Goal: Contribute content: Contribute content

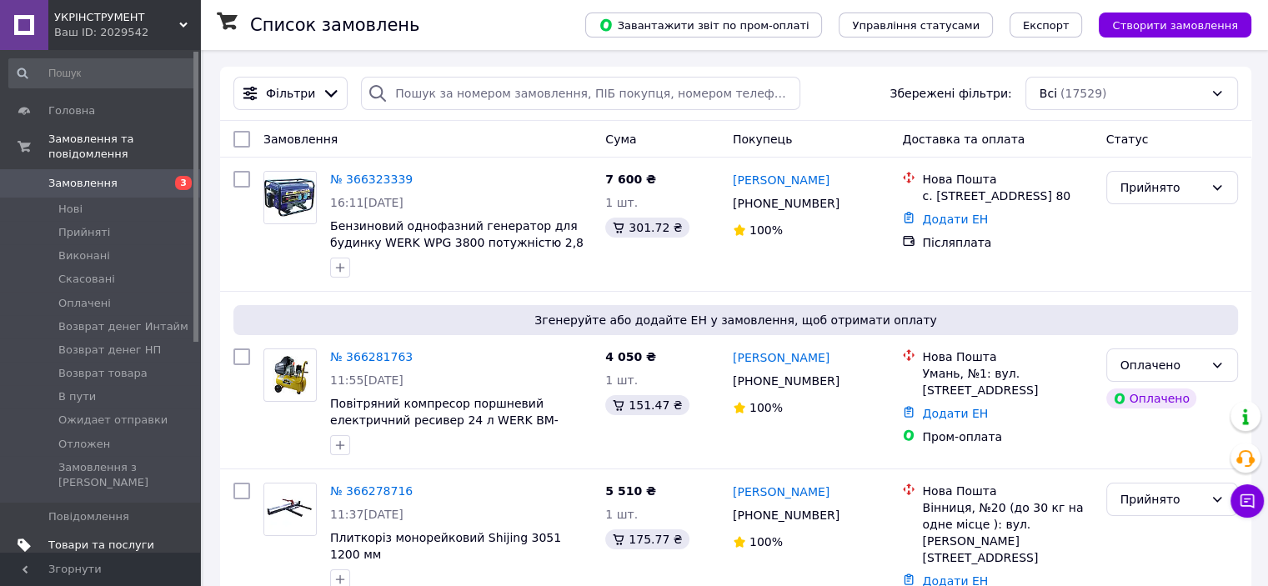
click at [111, 538] on span "Товари та послуги" at bounding box center [101, 545] width 106 height 15
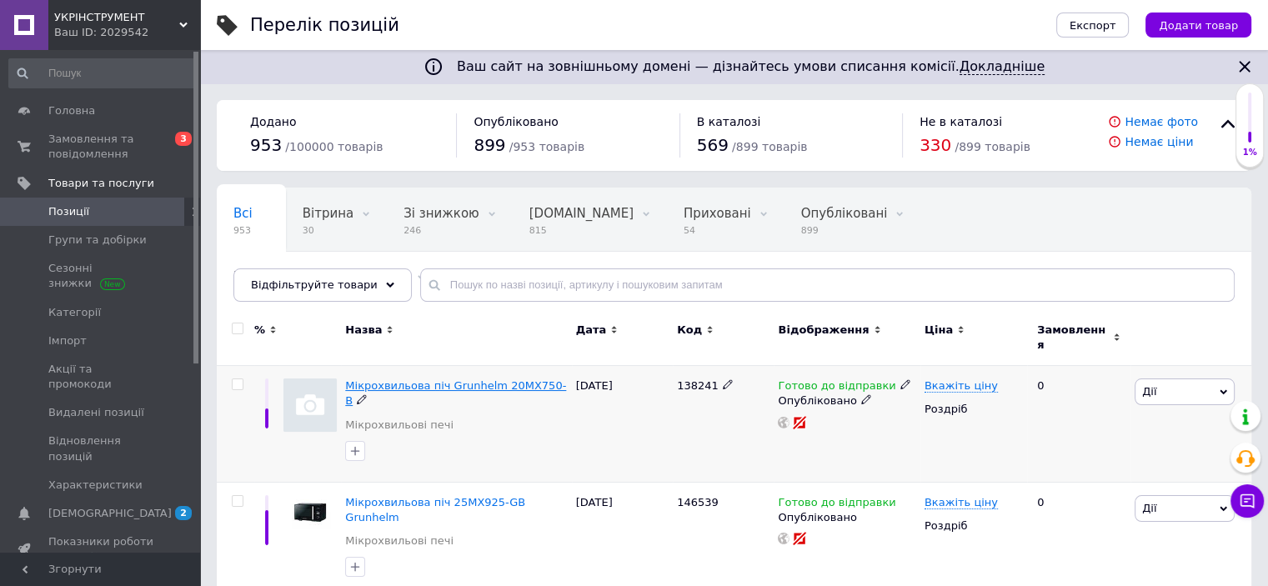
click at [468, 379] on span "Мікрохвильова піч Grunhelm 20MX750-B" at bounding box center [455, 393] width 221 height 28
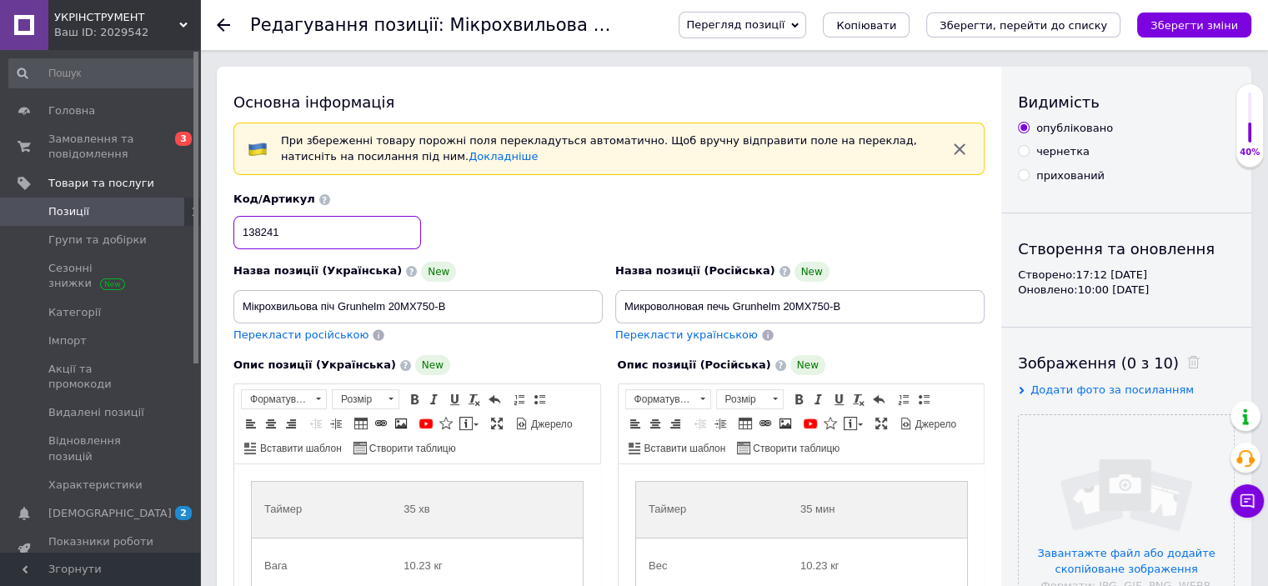
click at [268, 223] on input "138241" at bounding box center [327, 232] width 188 height 33
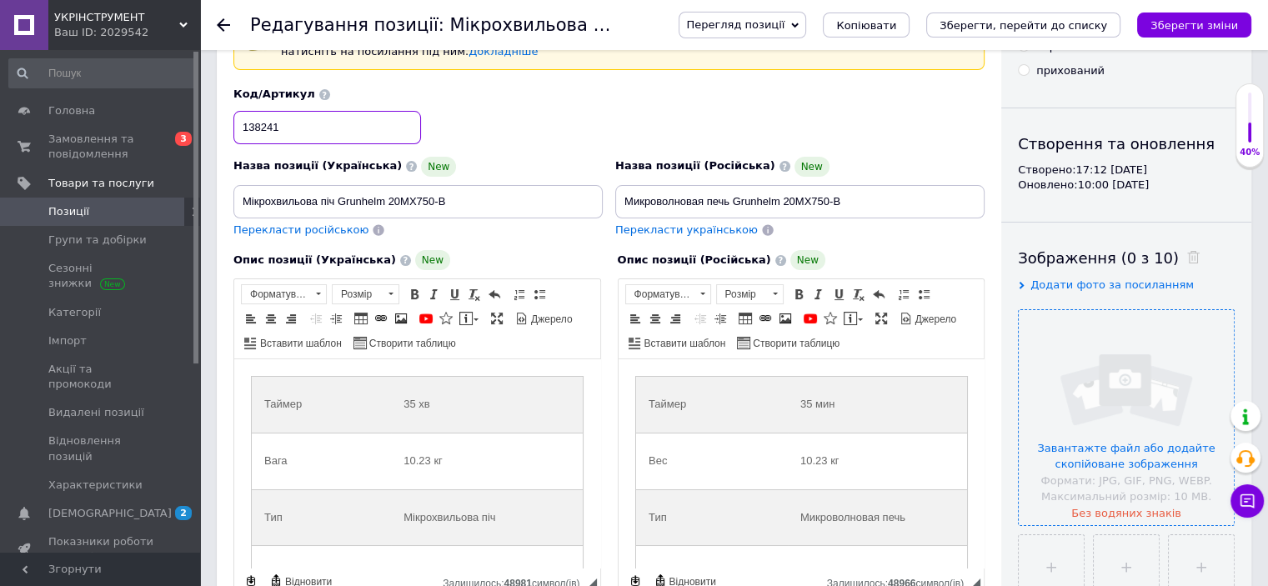
scroll to position [250, 0]
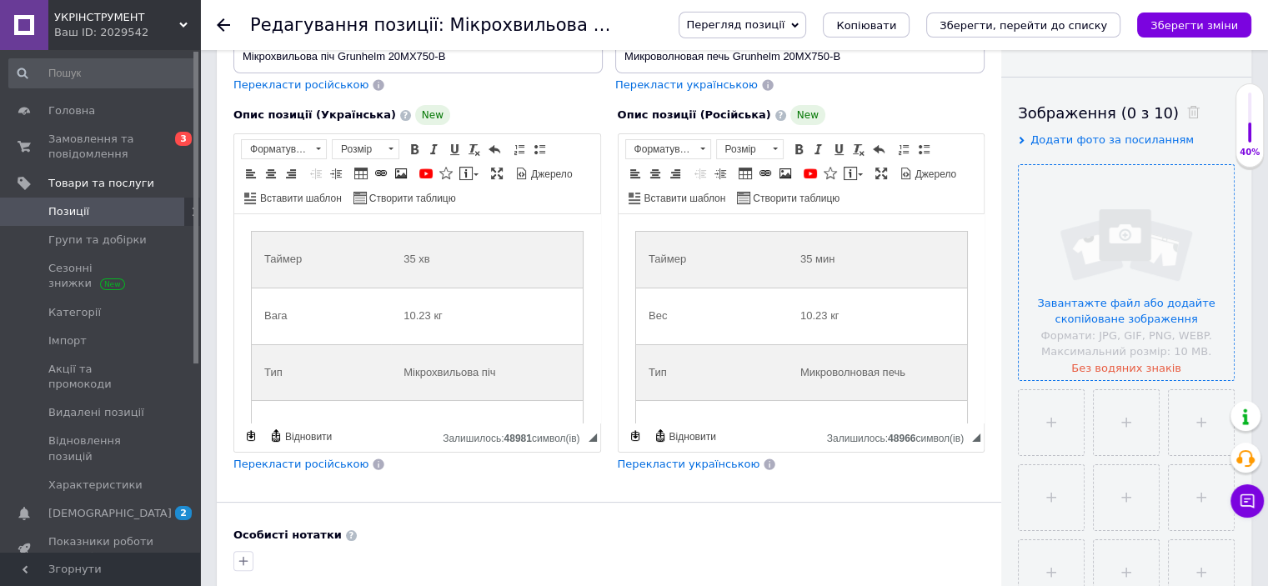
click at [1112, 314] on input "file" at bounding box center [1126, 272] width 215 height 215
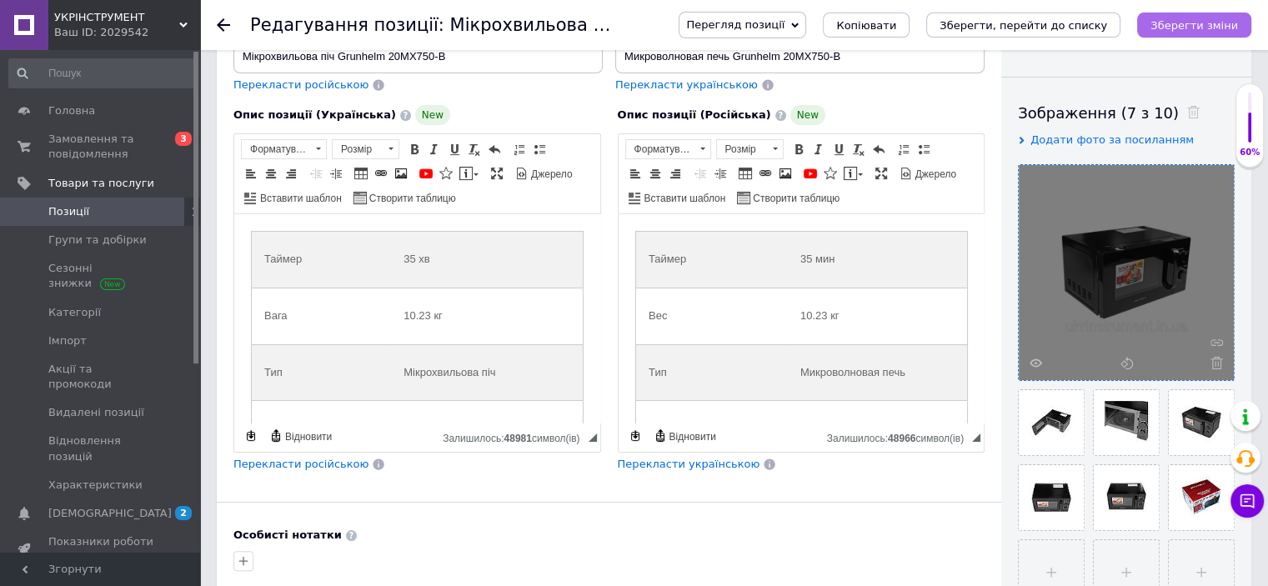
click at [1229, 23] on icon "Зберегти зміни" at bounding box center [1194, 25] width 88 height 13
click at [1184, 31] on icon "Зберегти зміни" at bounding box center [1194, 25] width 88 height 13
click at [1199, 249] on div at bounding box center [1126, 272] width 215 height 215
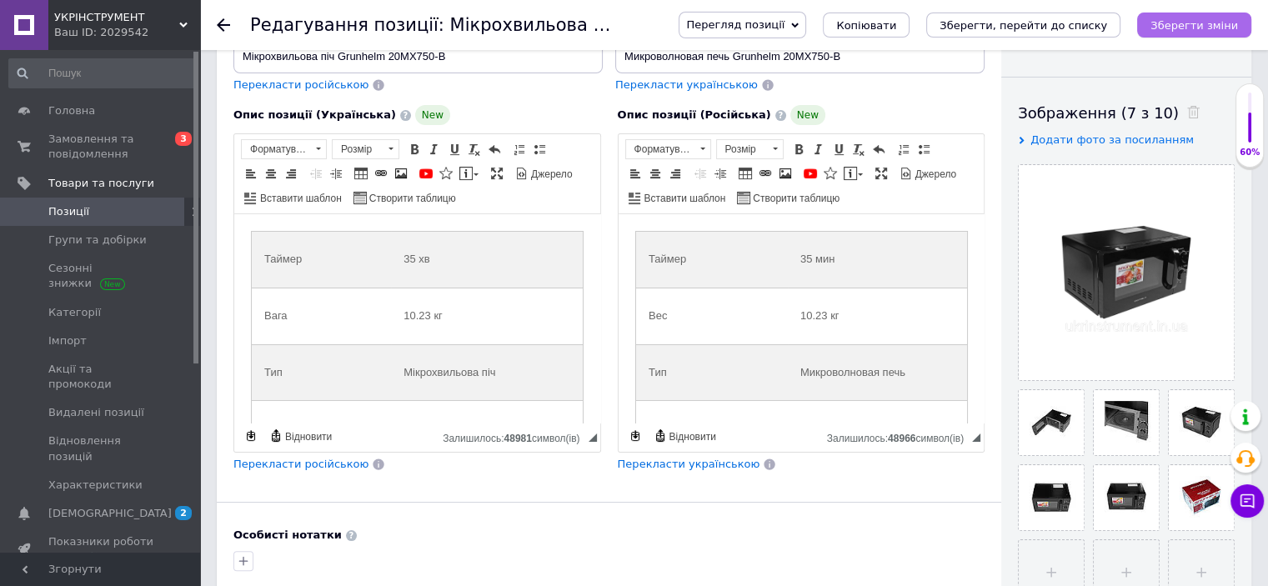
click at [1200, 13] on button "Зберегти зміни" at bounding box center [1194, 25] width 114 height 25
click at [153, 203] on link "Позиції" at bounding box center [102, 212] width 205 height 28
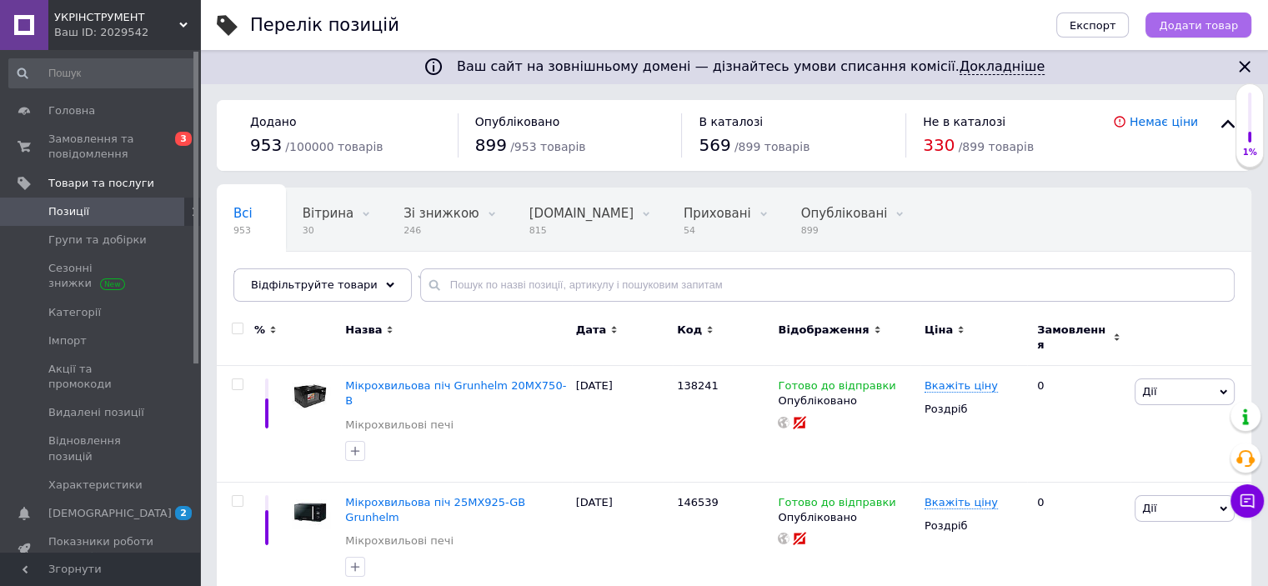
click at [1170, 25] on span "Додати товар" at bounding box center [1198, 25] width 79 height 13
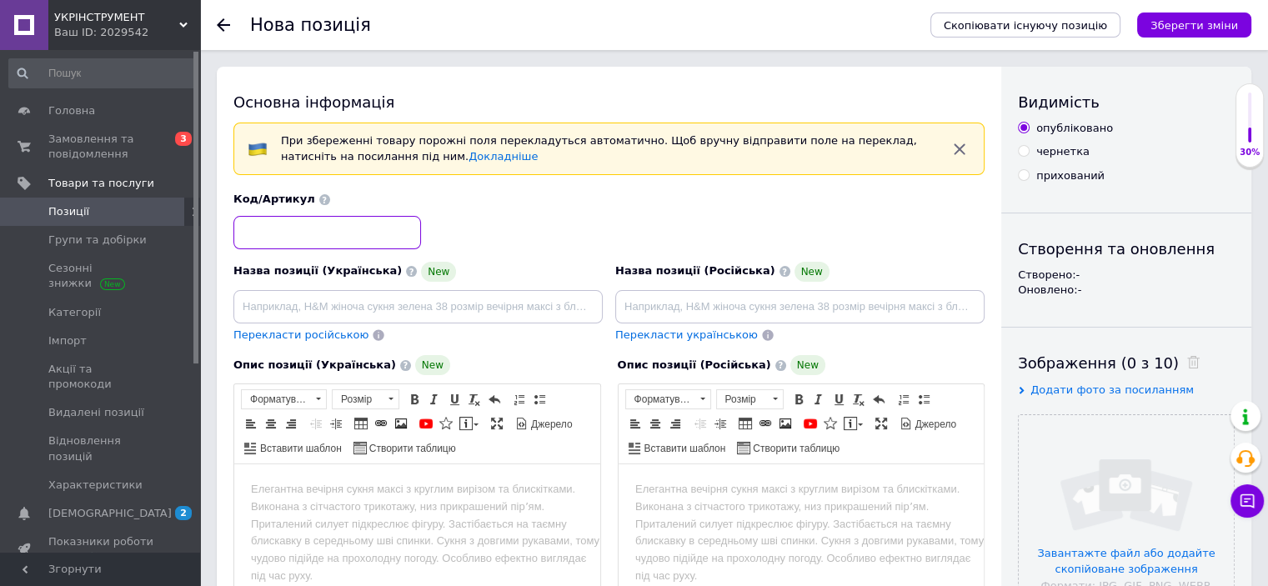
click at [403, 229] on input at bounding box center [327, 232] width 188 height 33
paste input "138237"
drag, startPoint x: 564, startPoint y: 78, endPoint x: 646, endPoint y: -11, distance: 120.9
type input "138237"
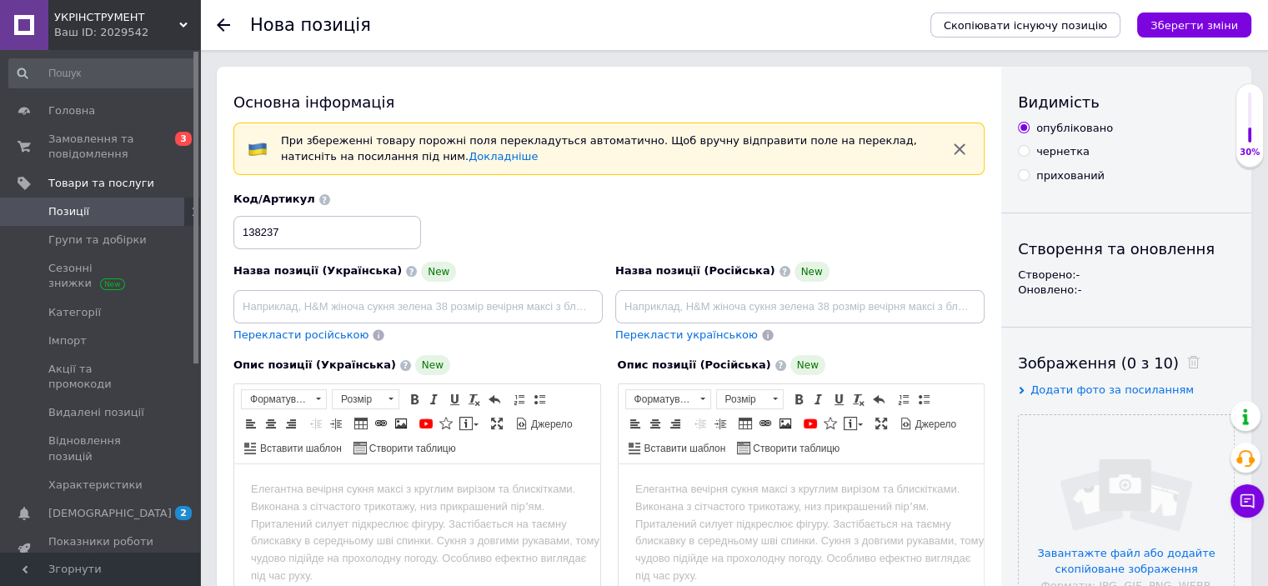
click at [118, 213] on span "Позиції" at bounding box center [101, 211] width 106 height 15
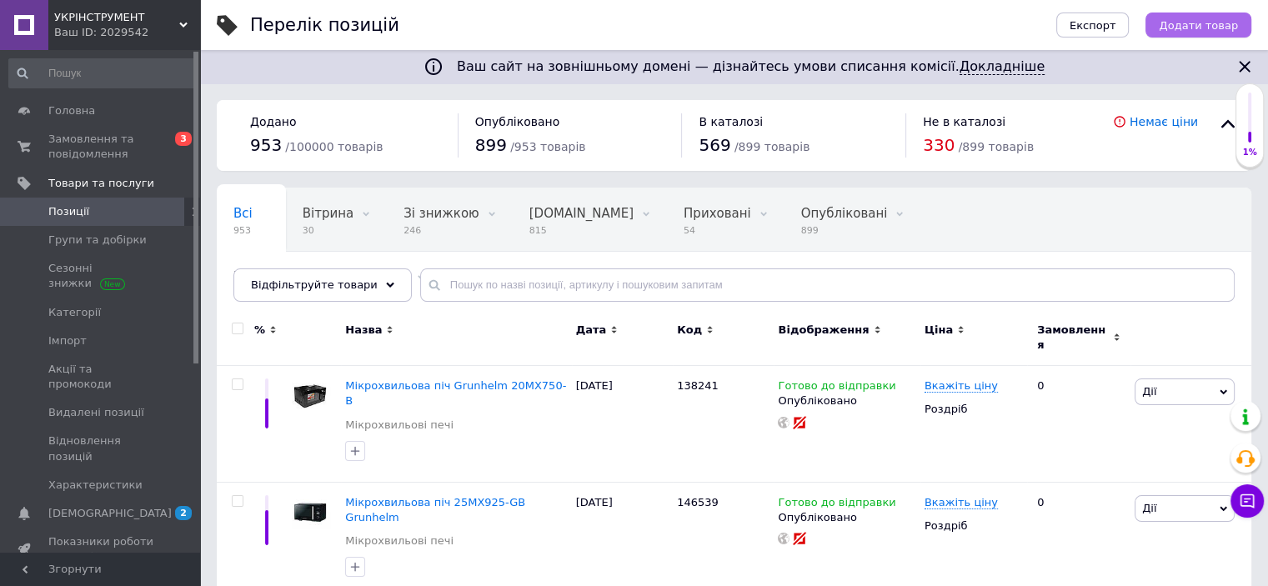
click at [1195, 16] on button "Додати товар" at bounding box center [1198, 25] width 106 height 25
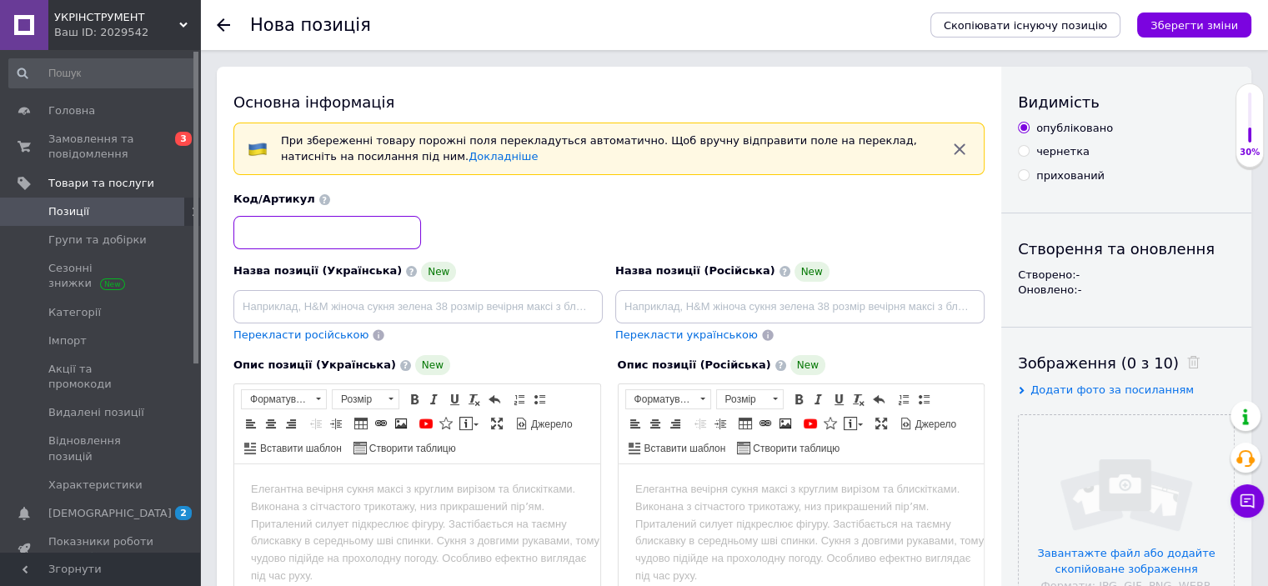
click at [373, 232] on input at bounding box center [327, 232] width 188 height 33
paste input "138237"
type input "138237"
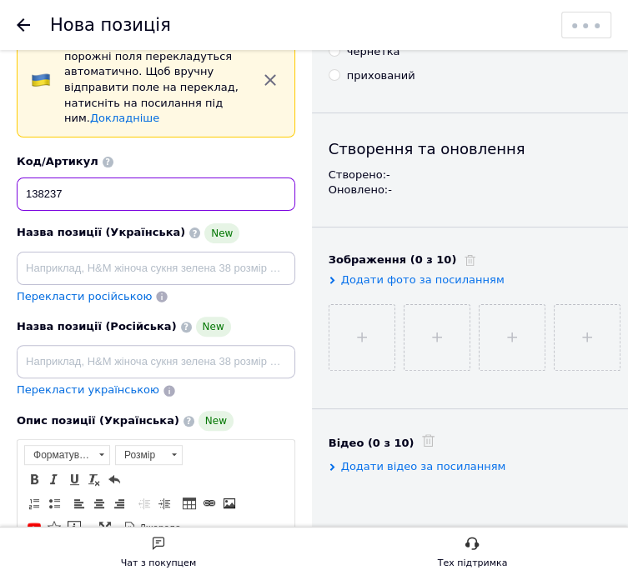
scroll to position [167, 0]
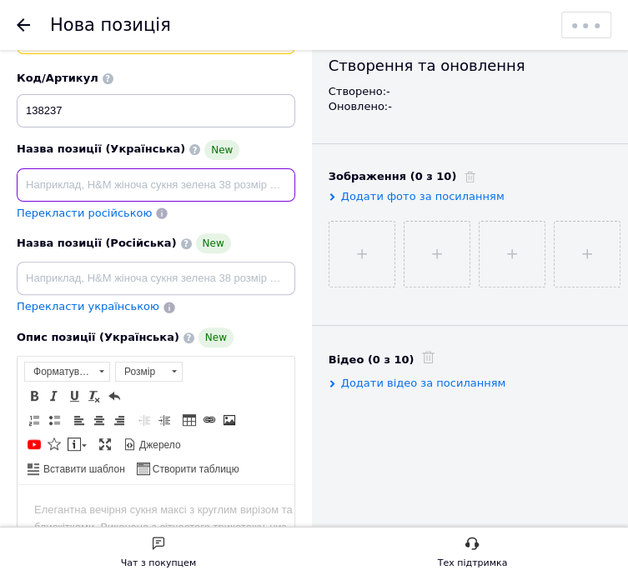
click at [80, 176] on input at bounding box center [156, 184] width 278 height 33
paste input "Мікрохвильова піч Grunhelm 20MX920-GB"
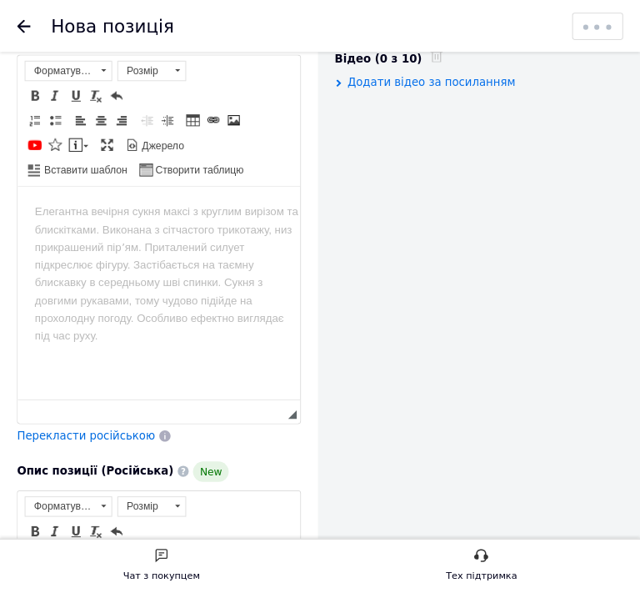
scroll to position [500, 0]
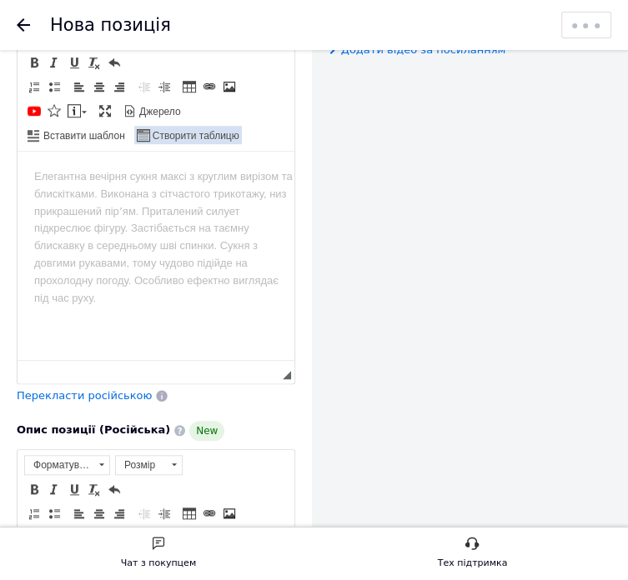
click at [208, 138] on span "Створити таблицю" at bounding box center [194, 136] width 89 height 14
type input "Мікрохвильова піч Grunhelm 20MX920-GB"
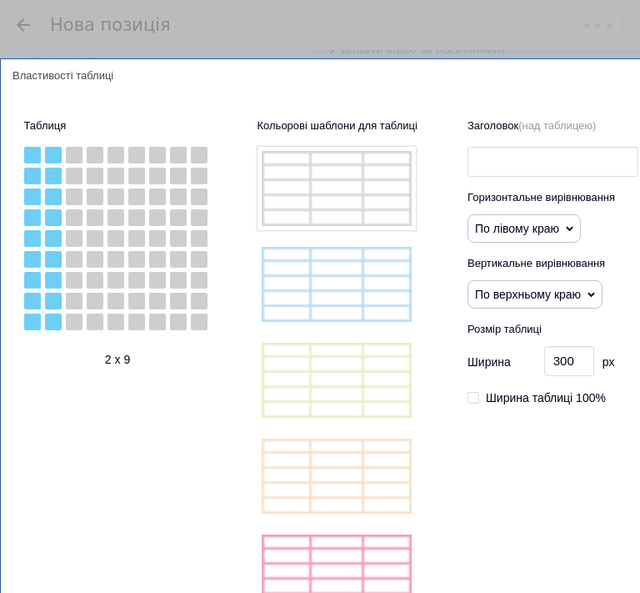
click at [53, 323] on div at bounding box center [53, 321] width 17 height 17
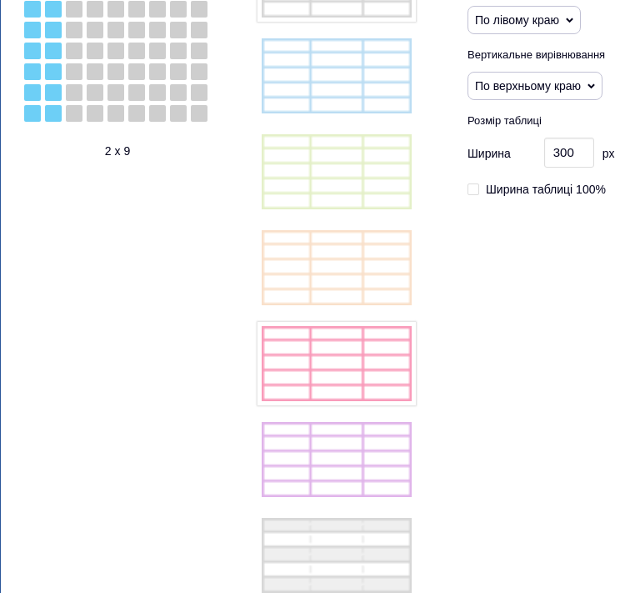
scroll to position [417, 0]
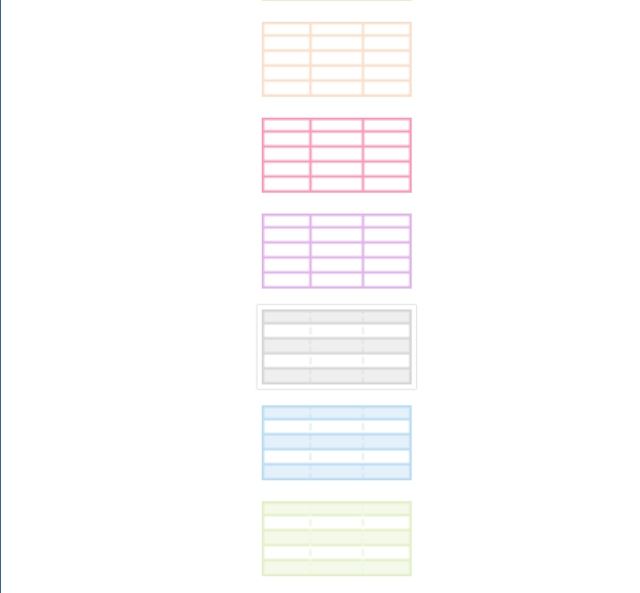
click at [377, 372] on img at bounding box center [337, 346] width 158 height 83
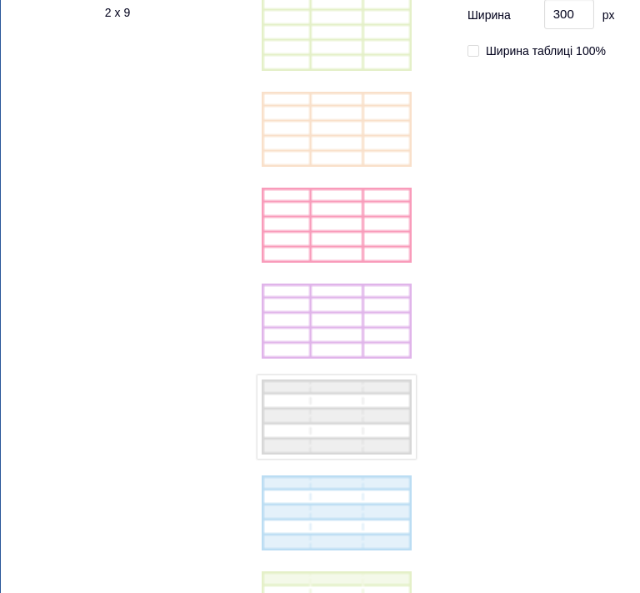
scroll to position [83, 0]
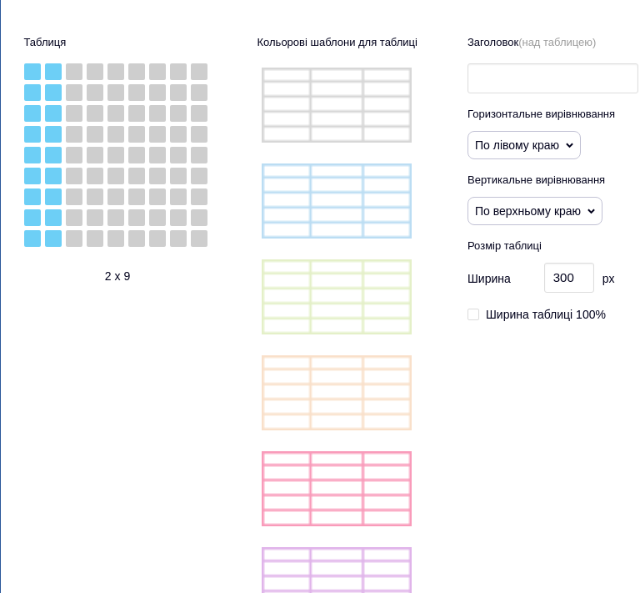
click at [472, 314] on input "Ширина таблиці 100%" at bounding box center [474, 313] width 12 height 12
checkbox input "true"
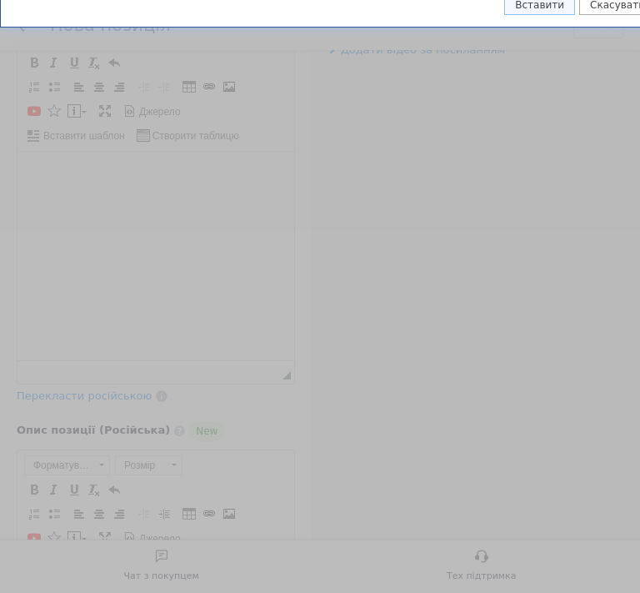
scroll to position [1726, 0]
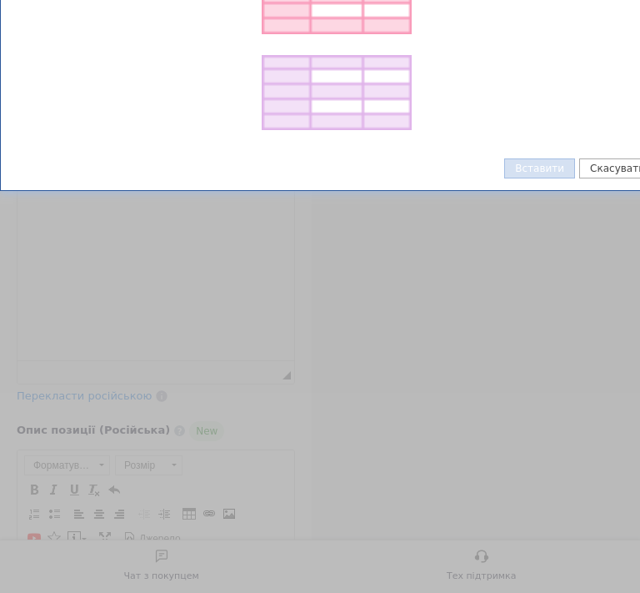
click at [565, 169] on button "Вставити" at bounding box center [539, 168] width 71 height 20
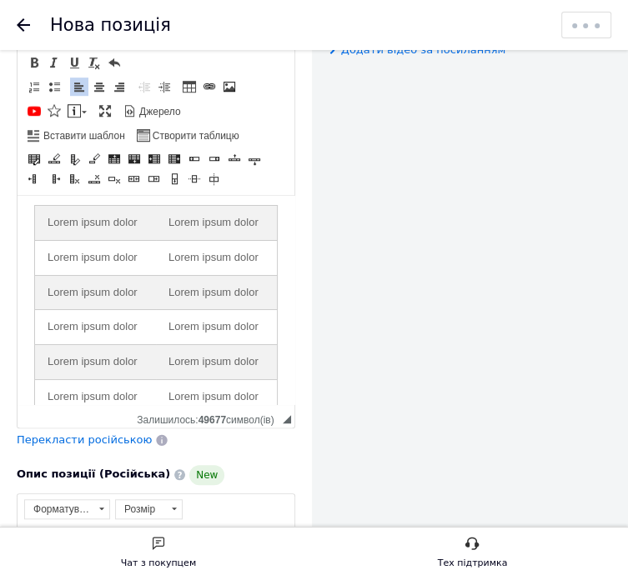
scroll to position [0, 0]
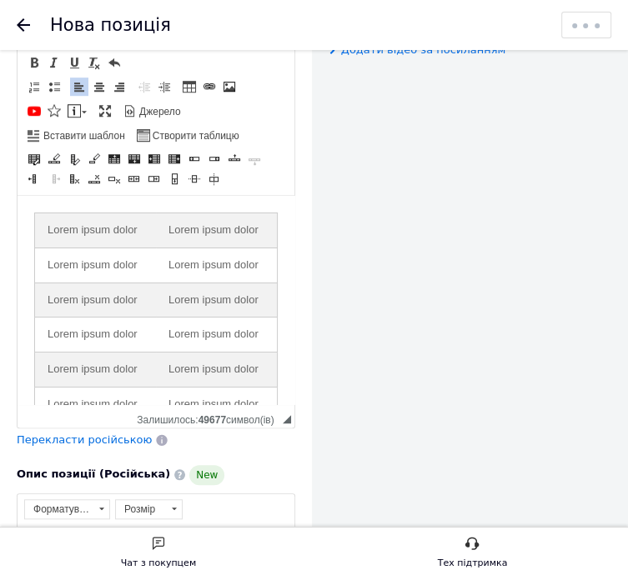
click at [89, 227] on td "Lorem ipsum dolor" at bounding box center [96, 230] width 122 height 35
click at [156, 233] on td "Lorem ipsum dolor" at bounding box center [217, 230] width 122 height 35
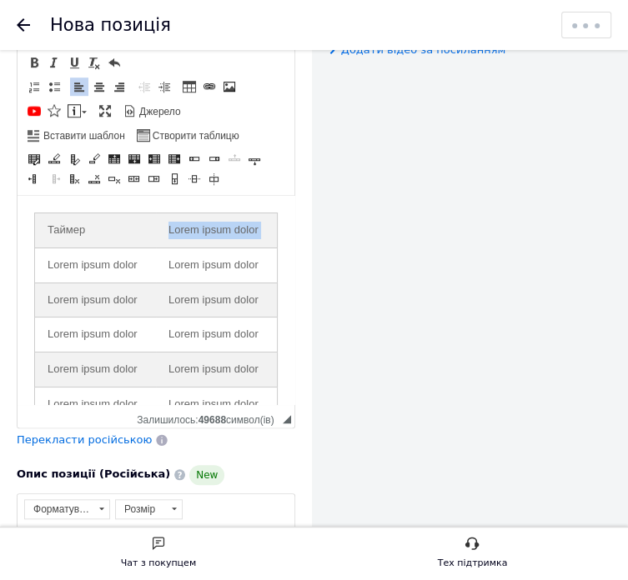
click at [156, 233] on td "Lorem ipsum dolor" at bounding box center [217, 230] width 122 height 35
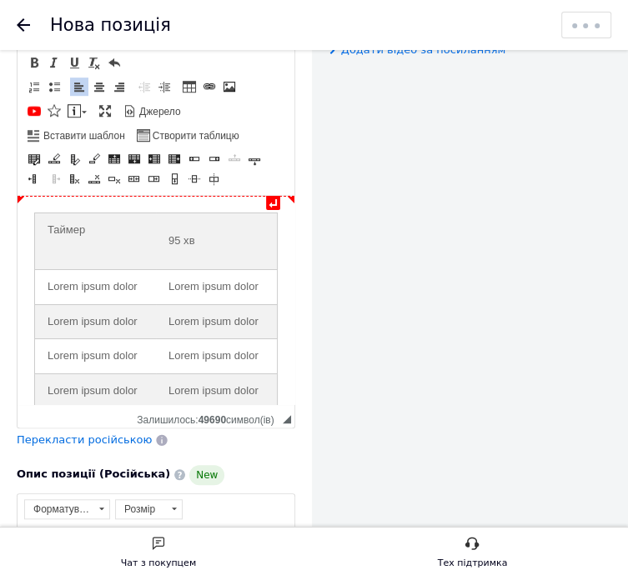
click at [110, 229] on td "Таймер" at bounding box center [96, 241] width 122 height 57
click at [56, 290] on td "Lorem ipsum dolor" at bounding box center [96, 286] width 122 height 35
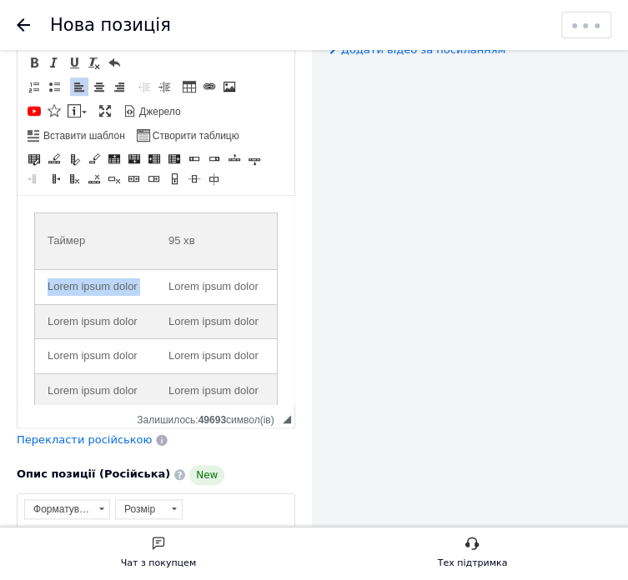
click at [56, 290] on td "Lorem ipsum dolor" at bounding box center [96, 286] width 122 height 35
click at [163, 282] on td "Lorem ipsum dolor" at bounding box center [217, 286] width 122 height 35
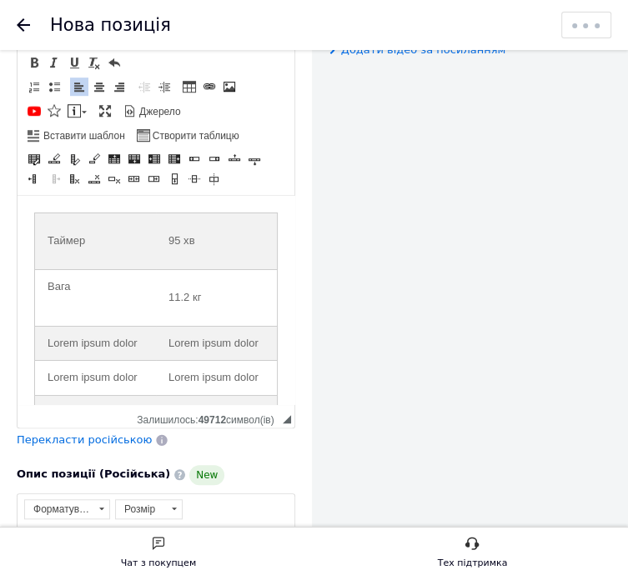
click at [82, 296] on td "Вага" at bounding box center [96, 297] width 122 height 57
click at [71, 343] on td "Lorem ipsum dolor" at bounding box center [96, 343] width 122 height 35
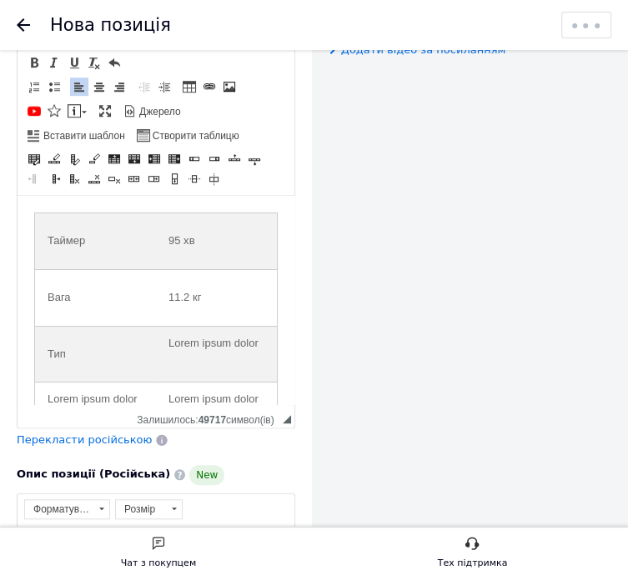
click at [156, 341] on td "Lorem ipsum dolor" at bounding box center [217, 354] width 122 height 57
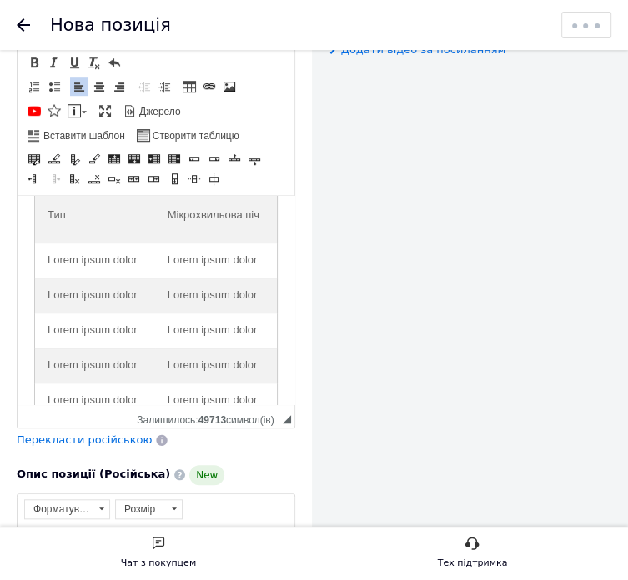
scroll to position [167, 0]
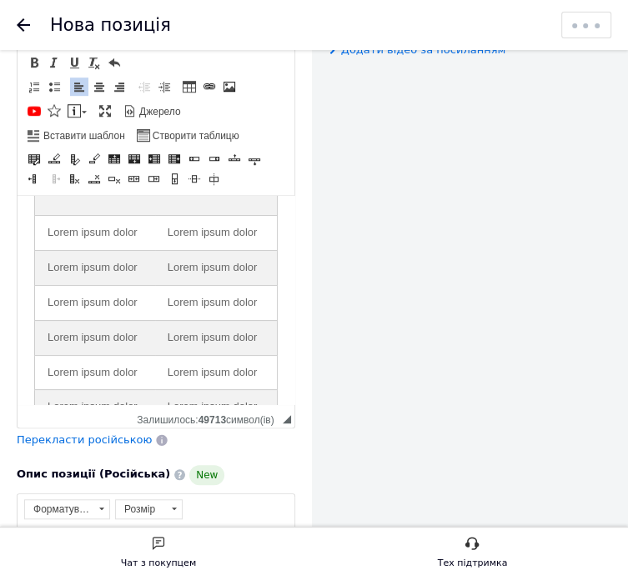
click at [66, 251] on td "Lorem ipsum dolor" at bounding box center [95, 233] width 120 height 35
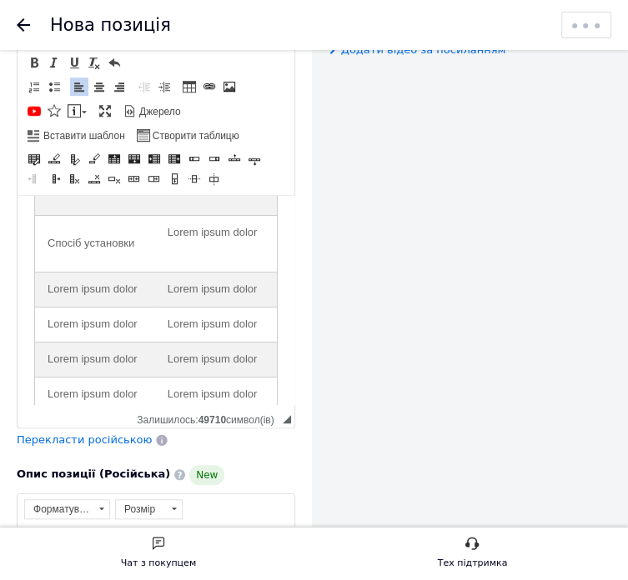
click at [163, 243] on td "Lorem ipsum dolor" at bounding box center [216, 244] width 123 height 57
click at [67, 308] on td "Lorem ipsum dolor" at bounding box center [95, 290] width 120 height 35
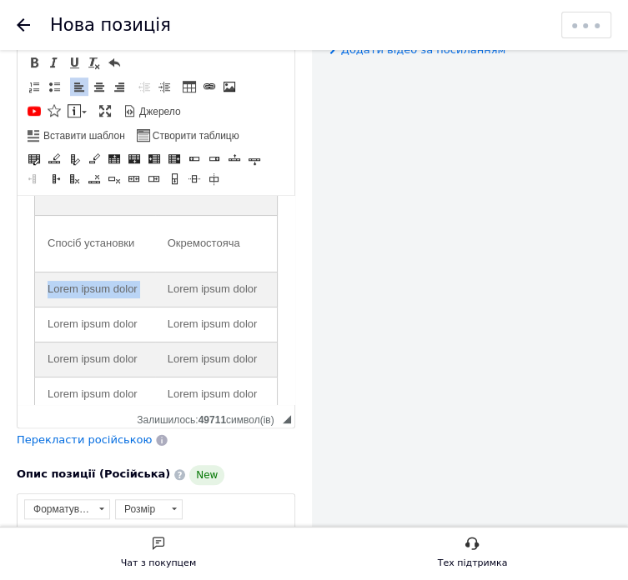
click at [67, 308] on td "Lorem ipsum dolor" at bounding box center [95, 290] width 120 height 35
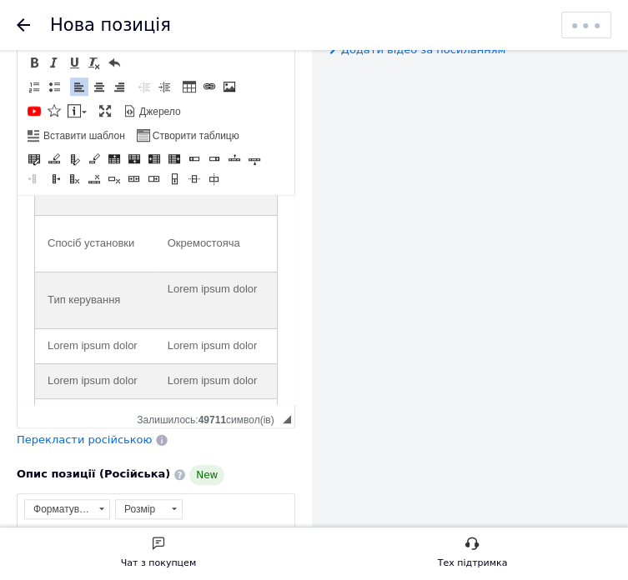
click at [155, 322] on td "Lorem ipsum dolor" at bounding box center [216, 301] width 123 height 57
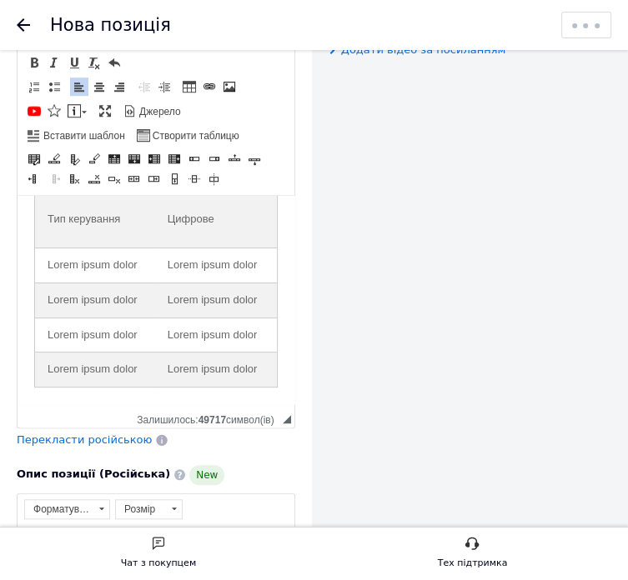
scroll to position [333, 0]
click at [57, 248] on td "Lorem ipsum dolor" at bounding box center [95, 265] width 120 height 35
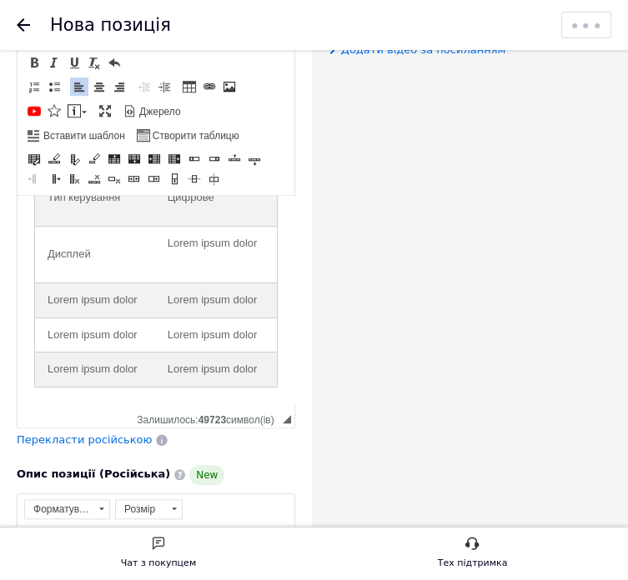
click at [165, 251] on td "Lorem ipsum dolor" at bounding box center [216, 254] width 123 height 57
click at [48, 286] on td "Lorem ipsum dolor" at bounding box center [95, 300] width 120 height 35
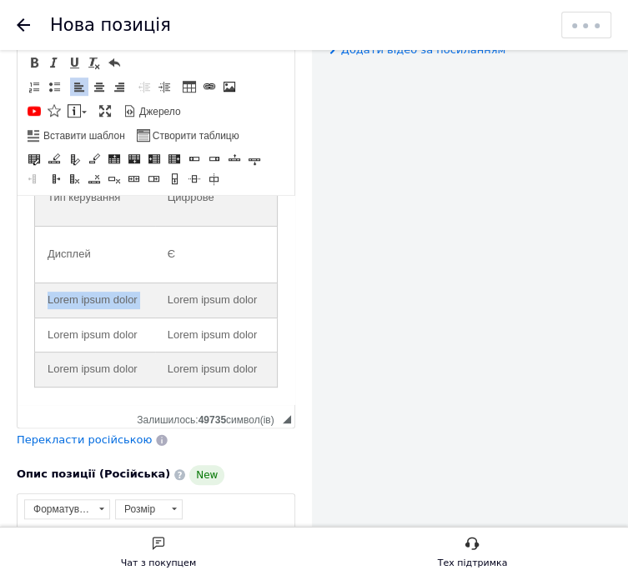
click at [48, 286] on td "Lorem ipsum dolor" at bounding box center [95, 300] width 120 height 35
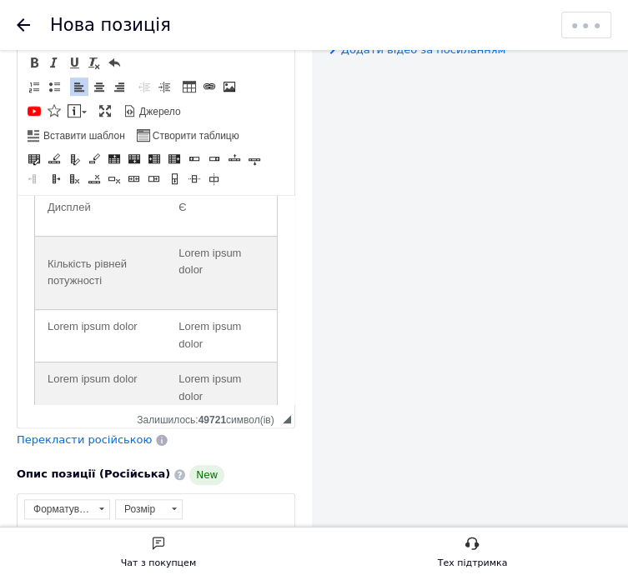
click at [166, 285] on td "Lorem ipsum dolor" at bounding box center [221, 273] width 111 height 74
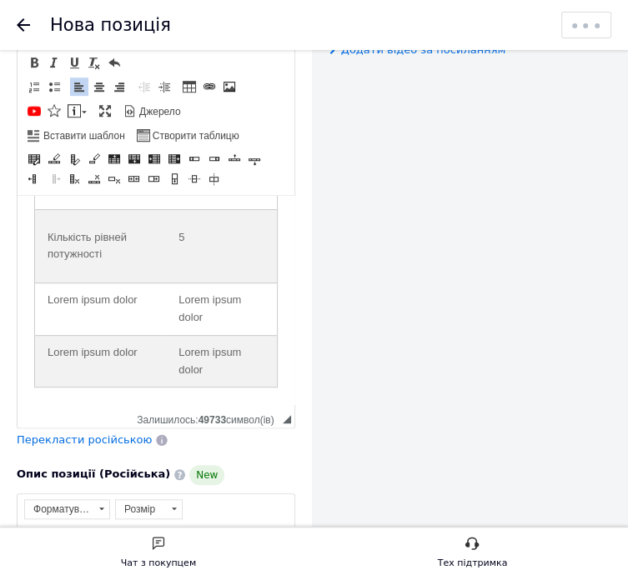
click at [68, 294] on td "Lorem ipsum dolor" at bounding box center [101, 309] width 132 height 53
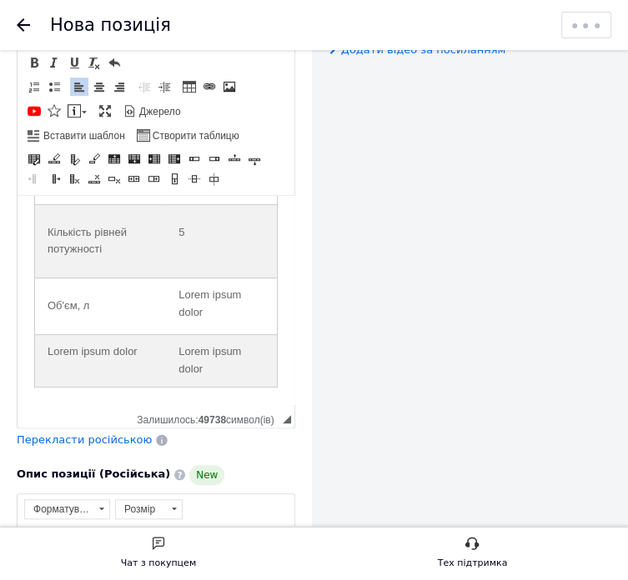
click at [166, 308] on td "Lorem ipsum dolor" at bounding box center [221, 306] width 111 height 57
click at [81, 353] on td "Lorem ipsum dolor" at bounding box center [101, 360] width 132 height 53
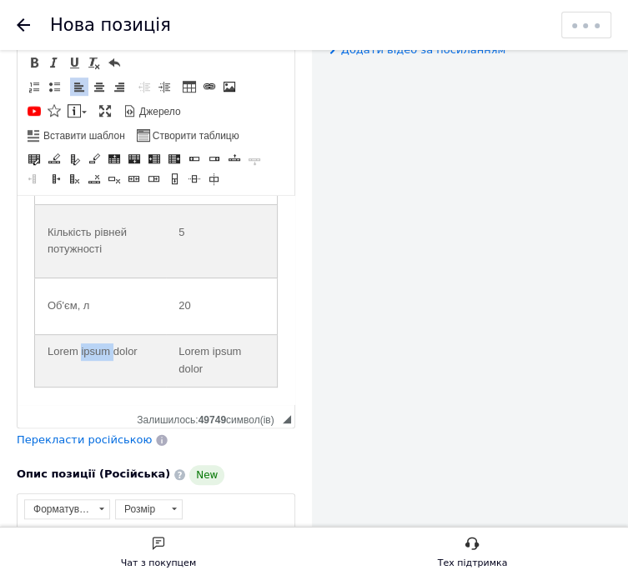
click at [81, 353] on td "Lorem ipsum dolor" at bounding box center [101, 360] width 132 height 53
click at [73, 359] on td "Lorem ipsum dolor" at bounding box center [101, 360] width 132 height 53
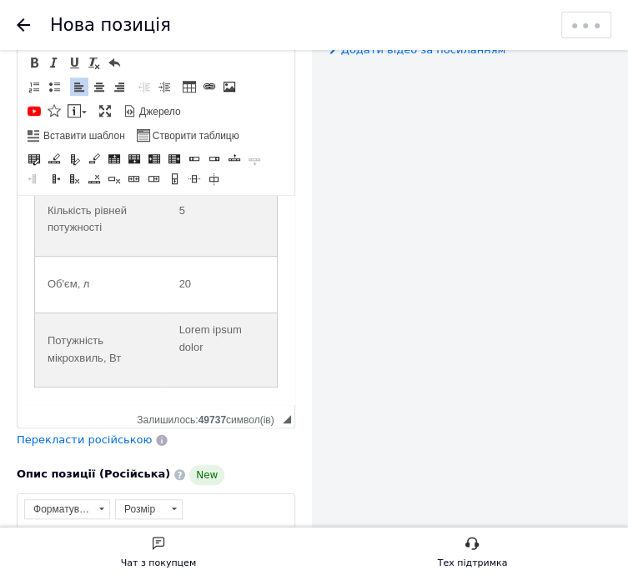
click at [183, 357] on td "Lorem ipsum dolor" at bounding box center [222, 350] width 111 height 74
click at [135, 159] on span at bounding box center [134, 159] width 13 height 13
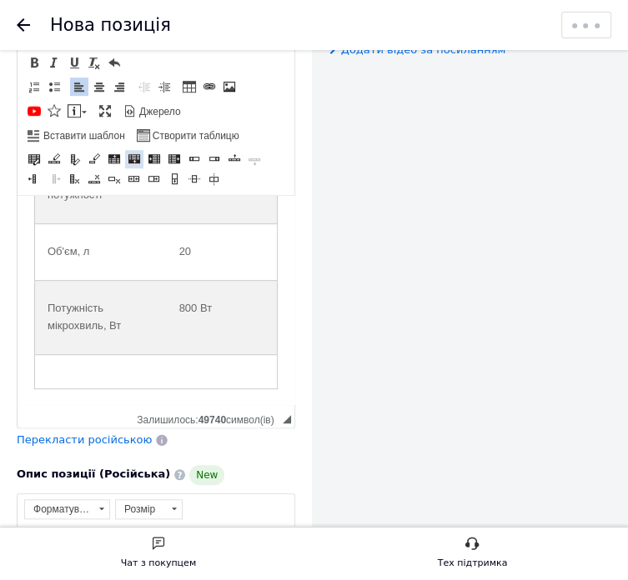
click at [135, 159] on span at bounding box center [134, 159] width 13 height 13
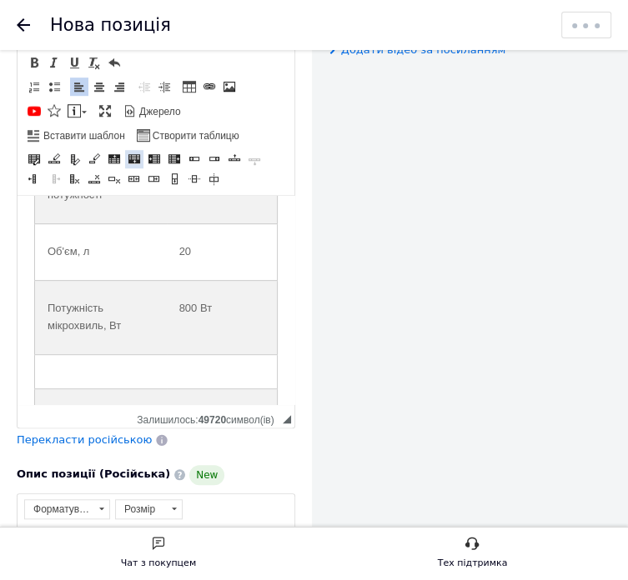
click at [135, 159] on span at bounding box center [134, 159] width 13 height 13
click at [135, 158] on span at bounding box center [134, 159] width 13 height 13
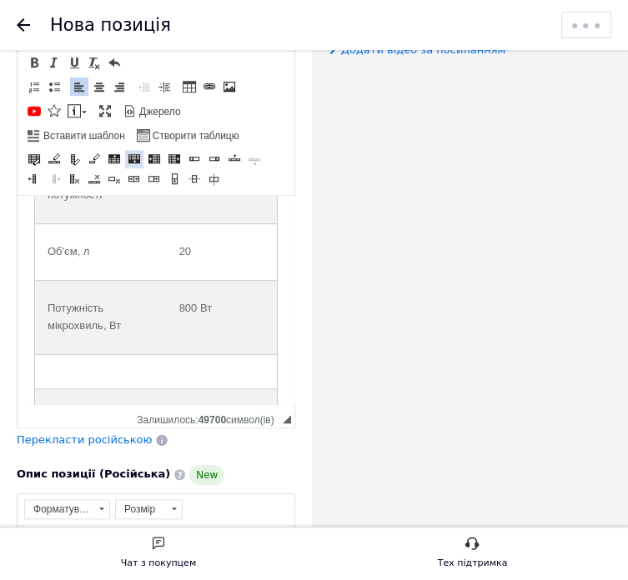
click at [135, 158] on span at bounding box center [134, 159] width 13 height 13
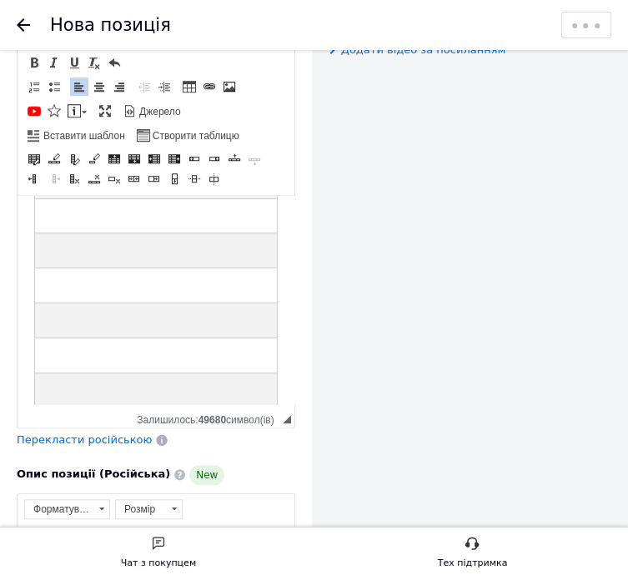
scroll to position [586, 0]
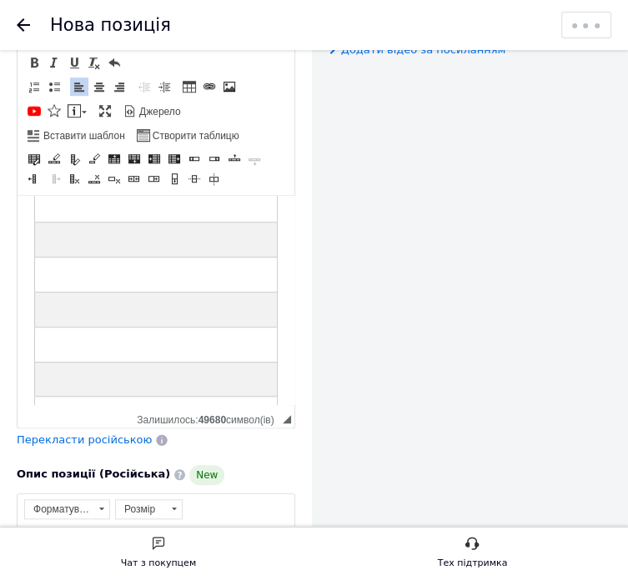
click at [43, 223] on td "Редактор, 7363F25D-98C9-457B-9422-3B8CEC79A907" at bounding box center [101, 205] width 132 height 35
click at [63, 223] on td "Редактор, 7363F25D-98C9-457B-9422-3B8CEC79A907" at bounding box center [101, 205] width 132 height 35
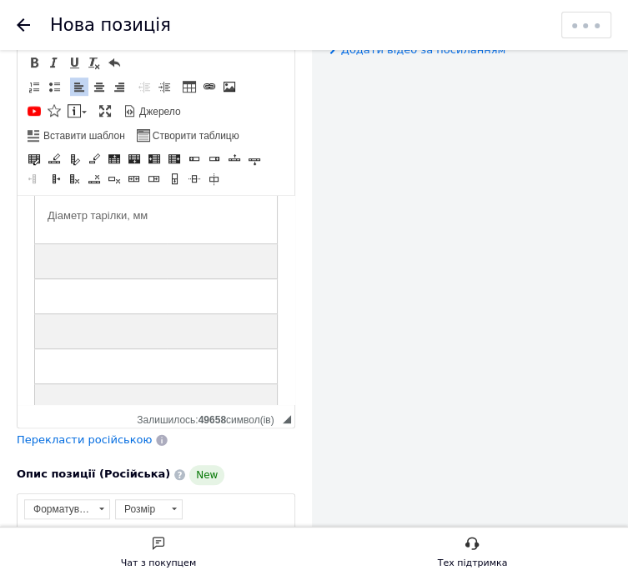
click at [198, 244] on td "Редактор, 7363F25D-98C9-457B-9422-3B8CEC79A907" at bounding box center [222, 216] width 111 height 57
click at [61, 279] on td "Редактор, 7363F25D-98C9-457B-9422-3B8CEC79A907" at bounding box center [101, 261] width 132 height 35
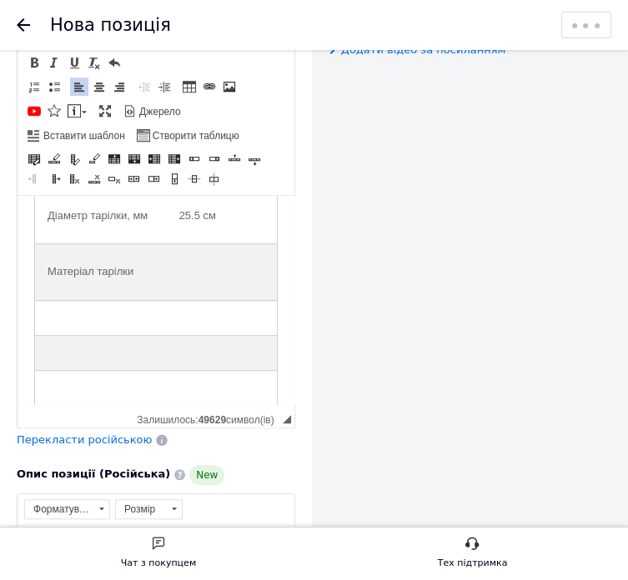
click at [186, 301] on td "Редактор, 7363F25D-98C9-457B-9422-3B8CEC79A907" at bounding box center [222, 272] width 111 height 57
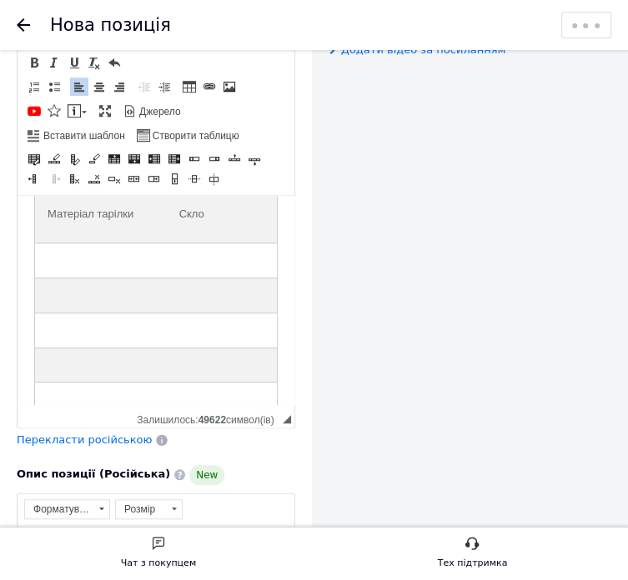
scroll to position [669, 0]
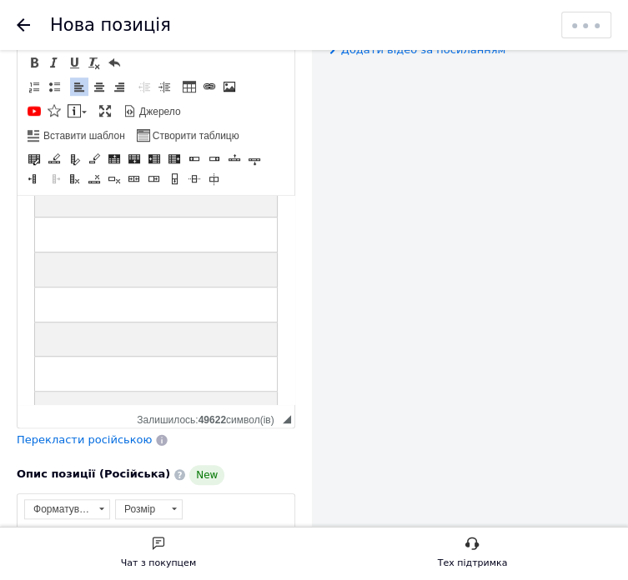
click at [38, 253] on td "Редактор, 7363F25D-98C9-457B-9422-3B8CEC79A907" at bounding box center [101, 235] width 132 height 35
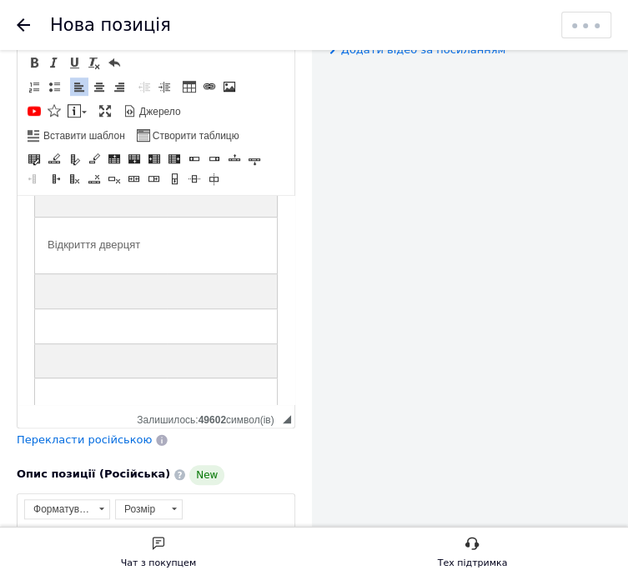
click at [167, 274] on td "Редактор, 7363F25D-98C9-457B-9422-3B8CEC79A907" at bounding box center [222, 246] width 111 height 57
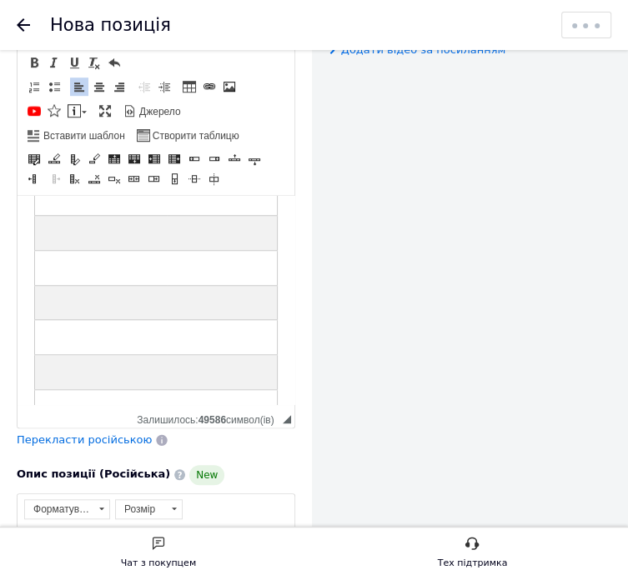
scroll to position [753, 0]
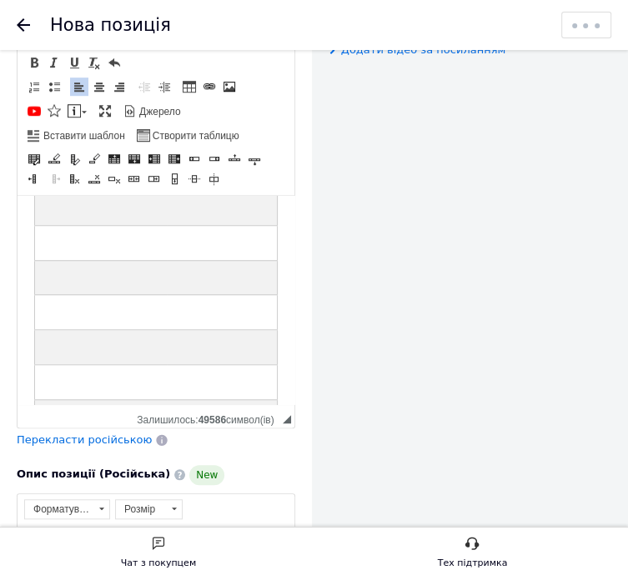
click at [88, 225] on td "Редактор, 7363F25D-98C9-457B-9422-3B8CEC79A907" at bounding box center [101, 207] width 132 height 35
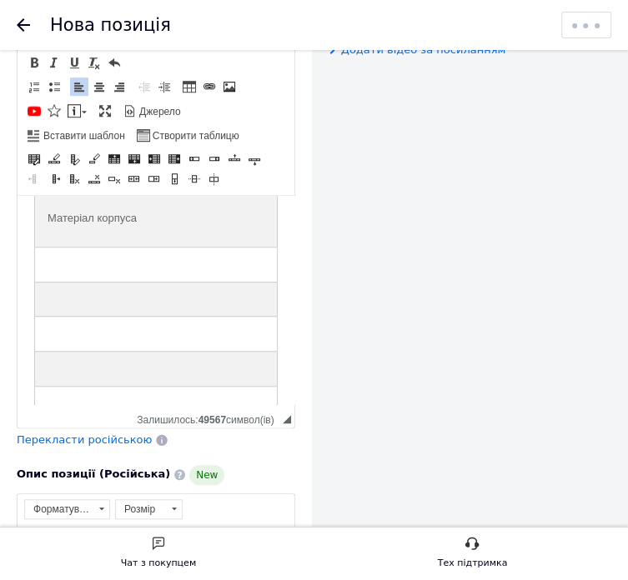
click at [173, 247] on td "Редактор, 7363F25D-98C9-457B-9422-3B8CEC79A907" at bounding box center [222, 218] width 111 height 57
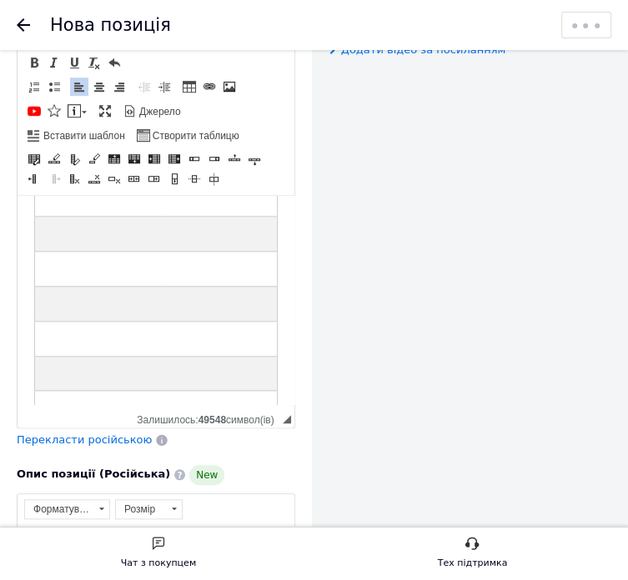
scroll to position [836, 0]
click at [88, 216] on td "Редактор, 7363F25D-98C9-457B-9422-3B8CEC79A907" at bounding box center [100, 198] width 131 height 35
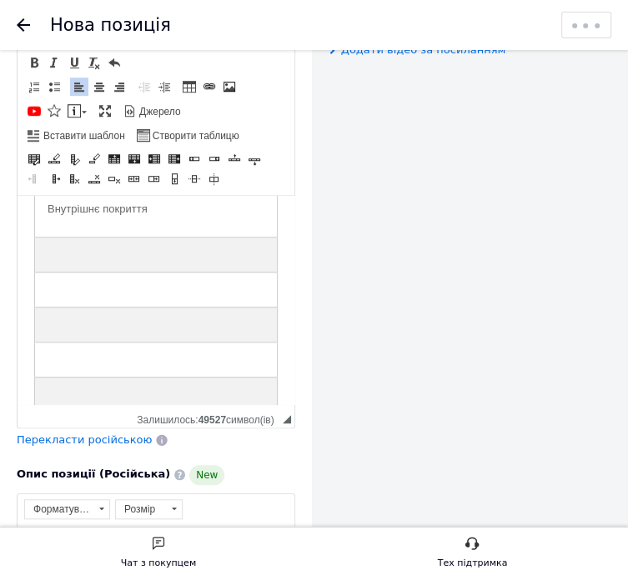
click at [177, 238] on td "Редактор, 7363F25D-98C9-457B-9422-3B8CEC79A907" at bounding box center [222, 209] width 112 height 57
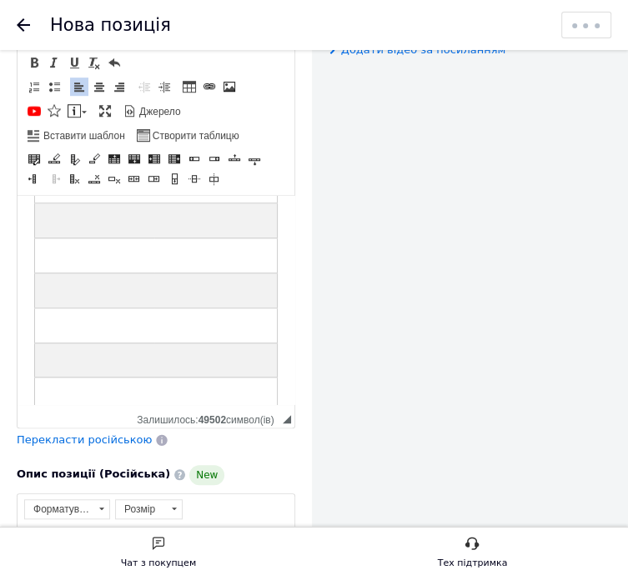
click at [55, 238] on td "Редактор, 7363F25D-98C9-457B-9422-3B8CEC79A907" at bounding box center [94, 220] width 119 height 35
click at [164, 238] on td "Редактор, 7363F25D-98C9-457B-9422-3B8CEC79A907" at bounding box center [215, 220] width 123 height 35
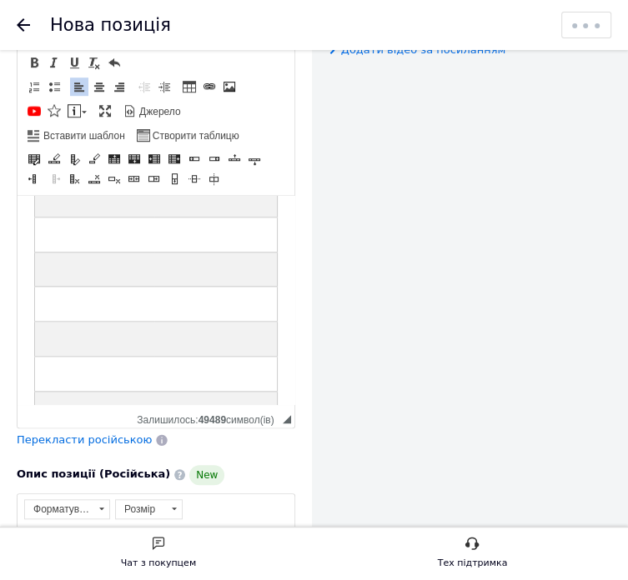
scroll to position [954, 0]
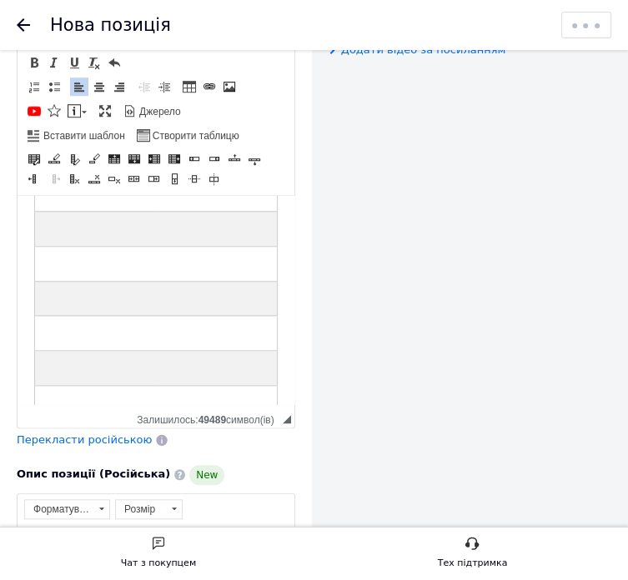
click at [108, 177] on td "Підсвітка" at bounding box center [94, 148] width 119 height 57
click at [77, 212] on td "Редактор, 7363F25D-98C9-457B-9422-3B8CEC79A907" at bounding box center [94, 194] width 119 height 35
click at [56, 212] on td "Редактор, 7363F25D-98C9-457B-9422-3B8CEC79A907" at bounding box center [94, 194] width 119 height 35
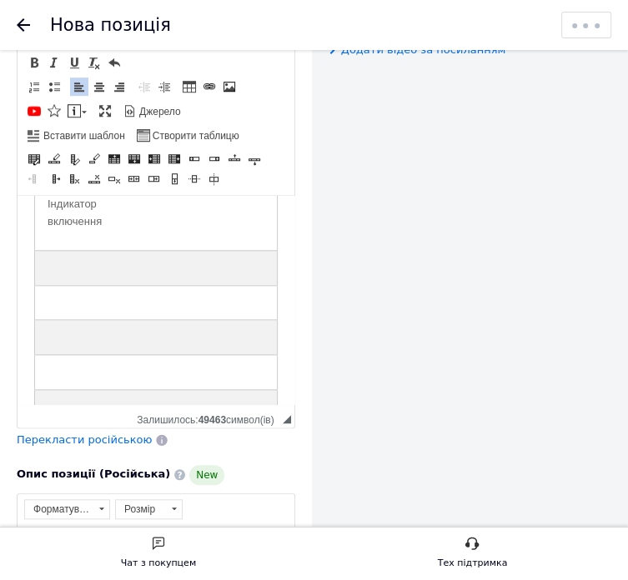
click at [165, 251] on td "Редактор, 7363F25D-98C9-457B-9422-3B8CEC79A907" at bounding box center [215, 214] width 123 height 74
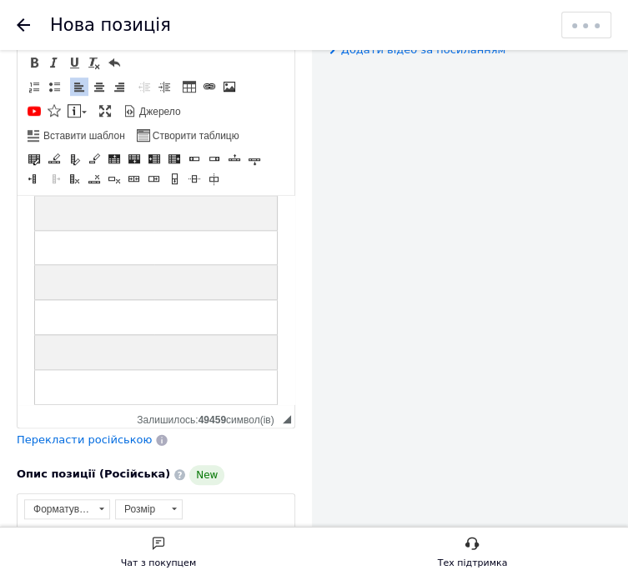
scroll to position [1037, 0]
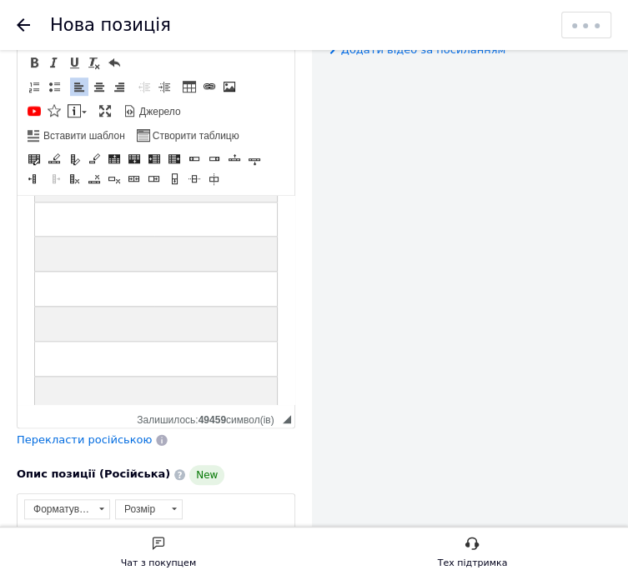
click at [109, 202] on td "Редактор, 7363F25D-98C9-457B-9422-3B8CEC79A907" at bounding box center [94, 184] width 119 height 35
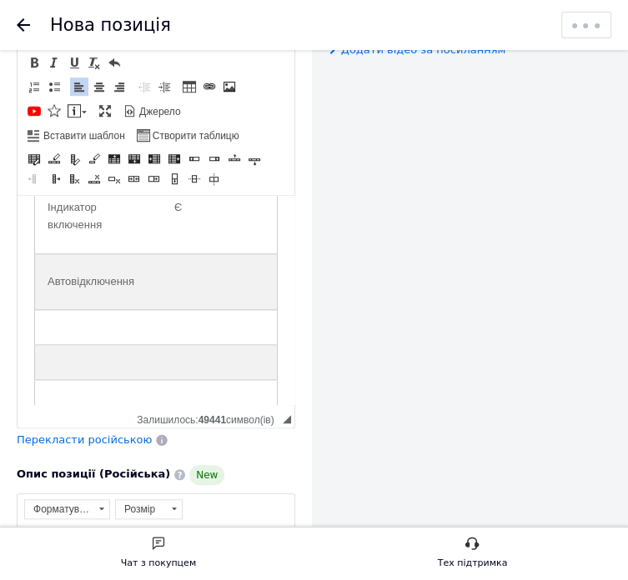
click at [165, 310] on td "Редактор, 7363F25D-98C9-457B-9422-3B8CEC79A907" at bounding box center [220, 281] width 116 height 57
click at [88, 345] on td "Редактор, 7363F25D-98C9-457B-9422-3B8CEC79A907" at bounding box center [98, 327] width 127 height 35
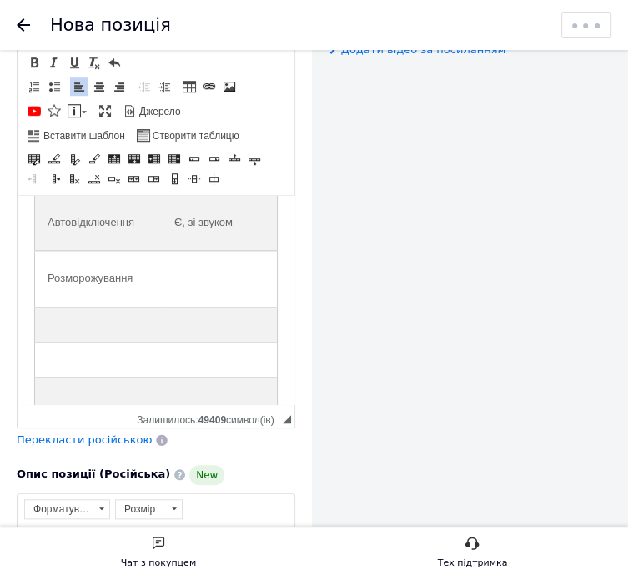
scroll to position [1051, 0]
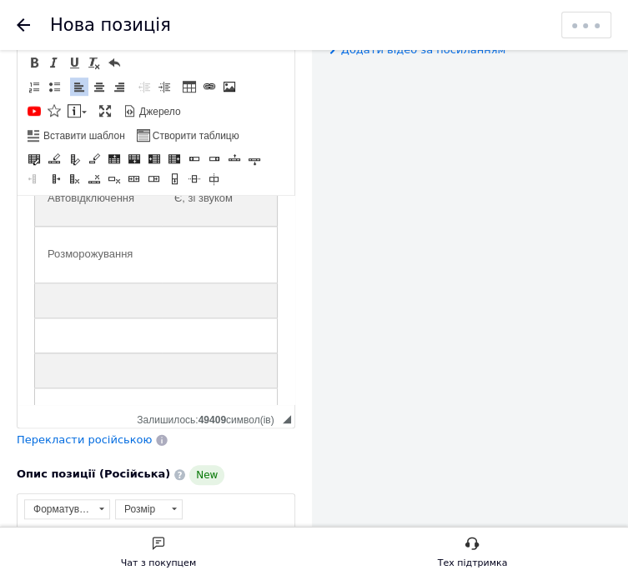
click at [185, 283] on td "Редактор, 7363F25D-98C9-457B-9422-3B8CEC79A907" at bounding box center [220, 255] width 116 height 57
click at [86, 318] on td "Редактор, 7363F25D-98C9-457B-9422-3B8CEC79A907" at bounding box center [98, 300] width 127 height 35
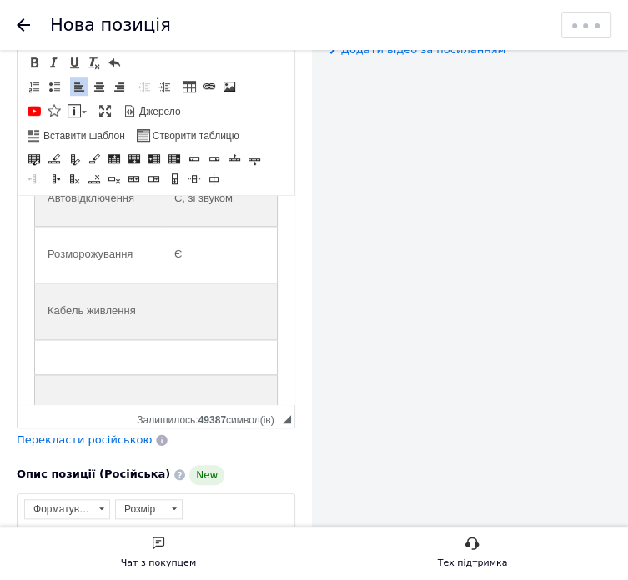
click at [188, 340] on td "Редактор, 7363F25D-98C9-457B-9422-3B8CEC79A907" at bounding box center [220, 311] width 116 height 57
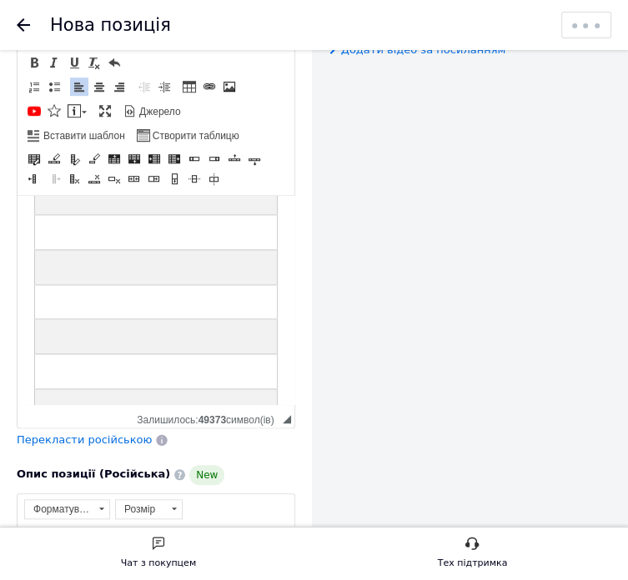
scroll to position [1218, 0]
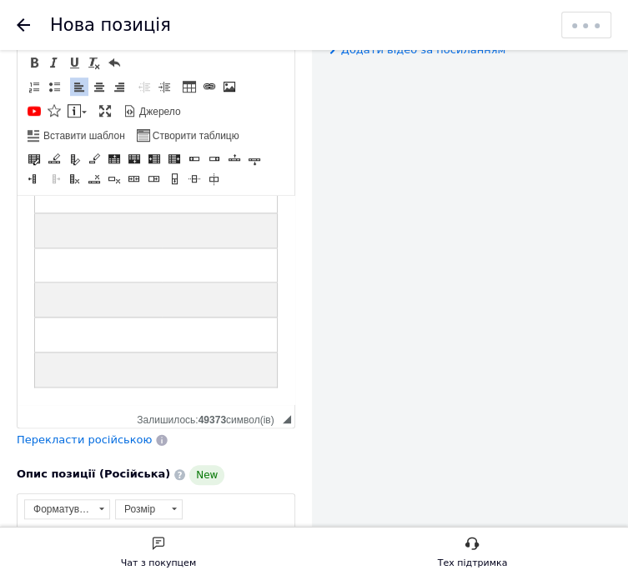
click at [123, 213] on td "Редактор, 7363F25D-98C9-457B-9422-3B8CEC79A907" at bounding box center [98, 195] width 127 height 35
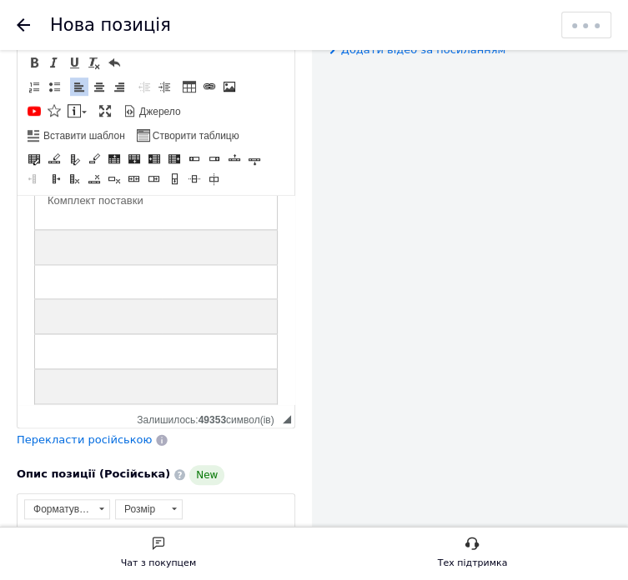
click at [192, 229] on td "Редактор, 7363F25D-98C9-457B-9422-3B8CEC79A907" at bounding box center [220, 201] width 116 height 57
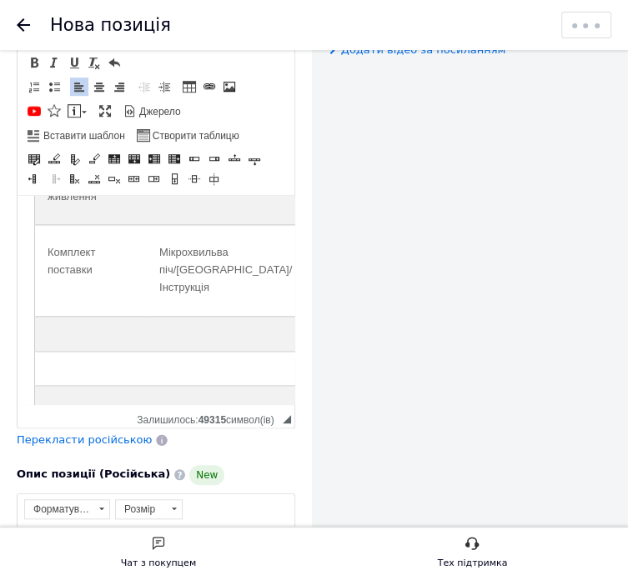
click at [97, 276] on p "Комплект поставки" at bounding box center [91, 261] width 87 height 35
click at [77, 349] on td "Редактор, 7363F25D-98C9-457B-9422-3B8CEC79A907" at bounding box center [91, 333] width 113 height 35
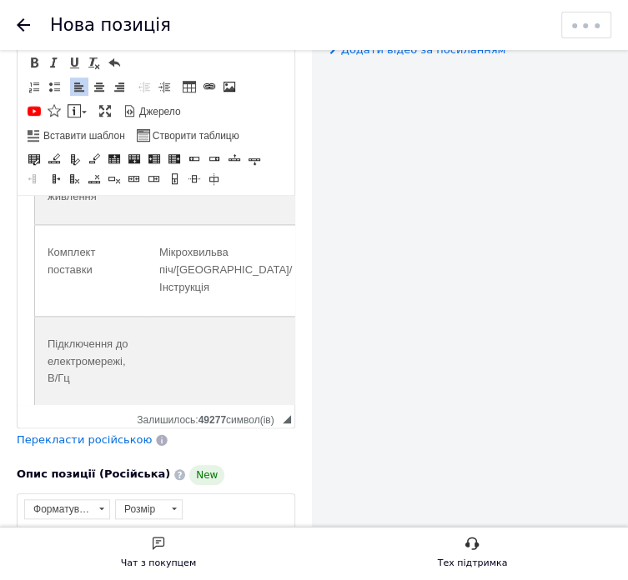
click at [187, 352] on td "Редактор, 7363F25D-98C9-457B-9422-3B8CEC79A907" at bounding box center [226, 361] width 158 height 91
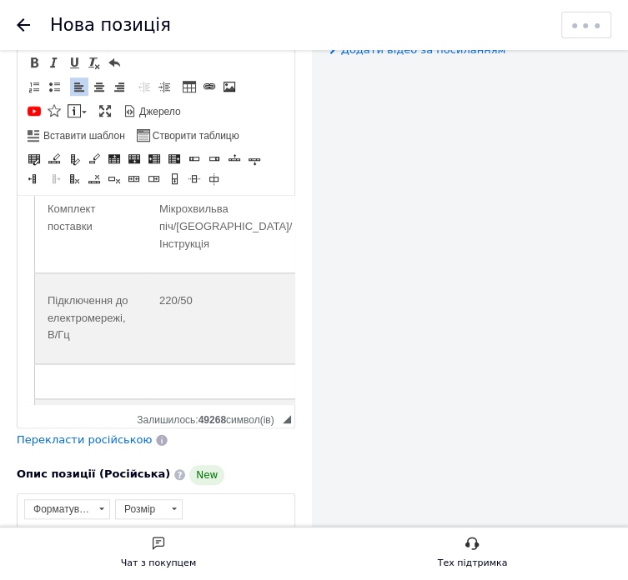
scroll to position [1385, 0]
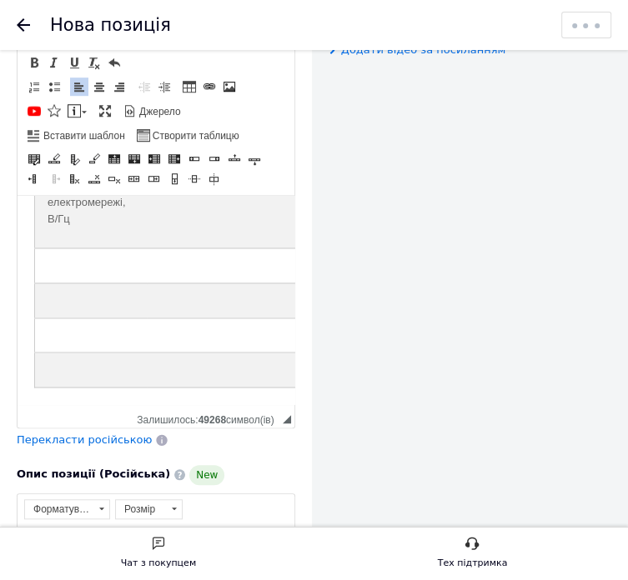
drag, startPoint x: 30, startPoint y: 489, endPoint x: 54, endPoint y: 278, distance: 213.1
click at [54, 278] on td "Редактор, 7363F25D-98C9-457B-9422-3B8CEC79A907" at bounding box center [91, 265] width 113 height 35
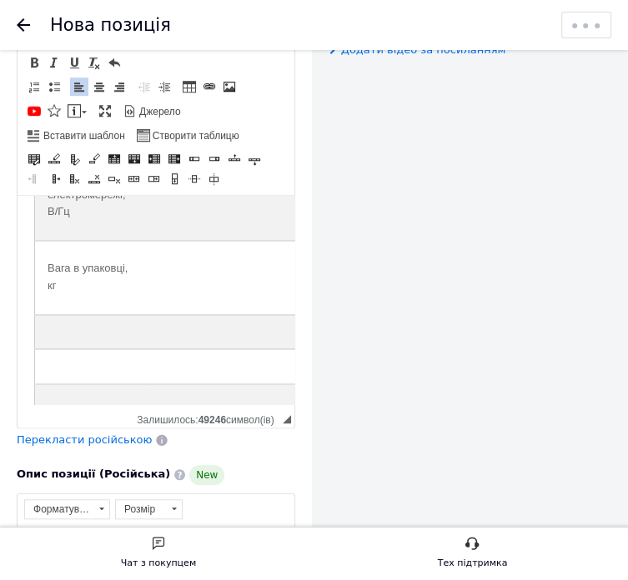
click at [227, 289] on td "Редактор, 7363F25D-98C9-457B-9422-3B8CEC79A907" at bounding box center [226, 278] width 158 height 74
click at [109, 349] on td "Редактор, 7363F25D-98C9-457B-9422-3B8CEC79A907" at bounding box center [91, 331] width 113 height 35
